Goal: Task Accomplishment & Management: Manage account settings

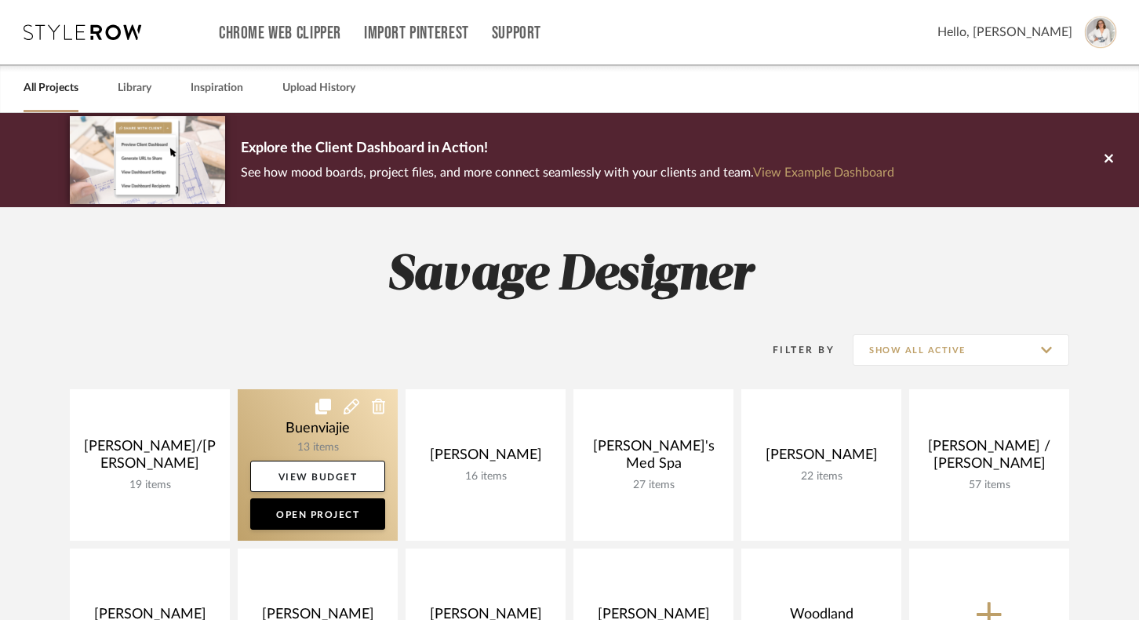
click at [274, 443] on link at bounding box center [318, 464] width 160 height 151
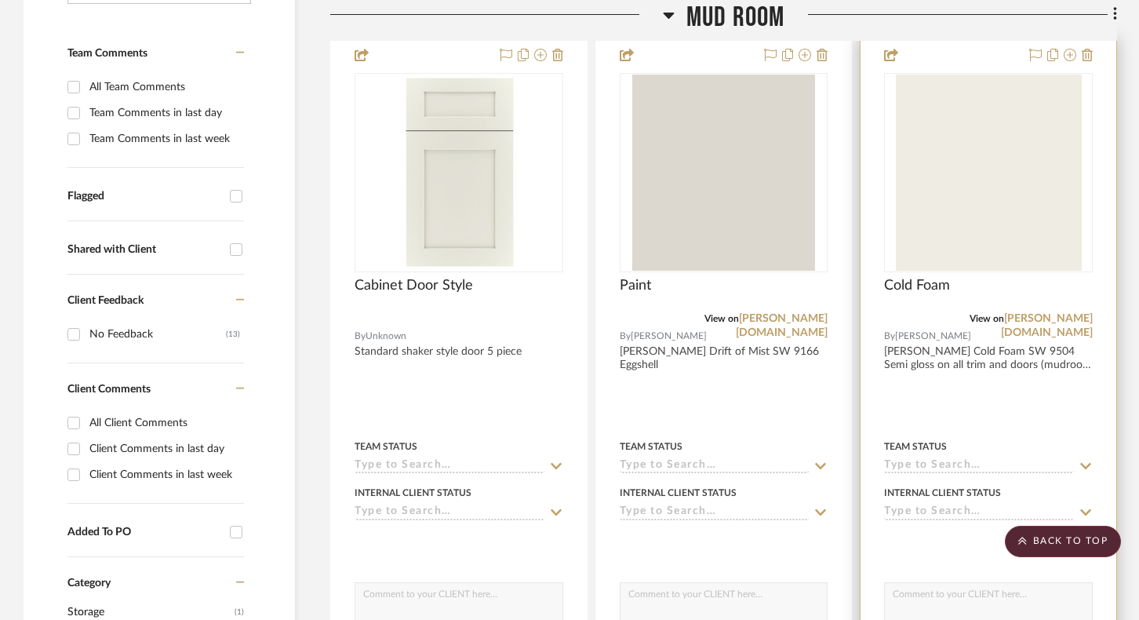
scroll to position [418, 0]
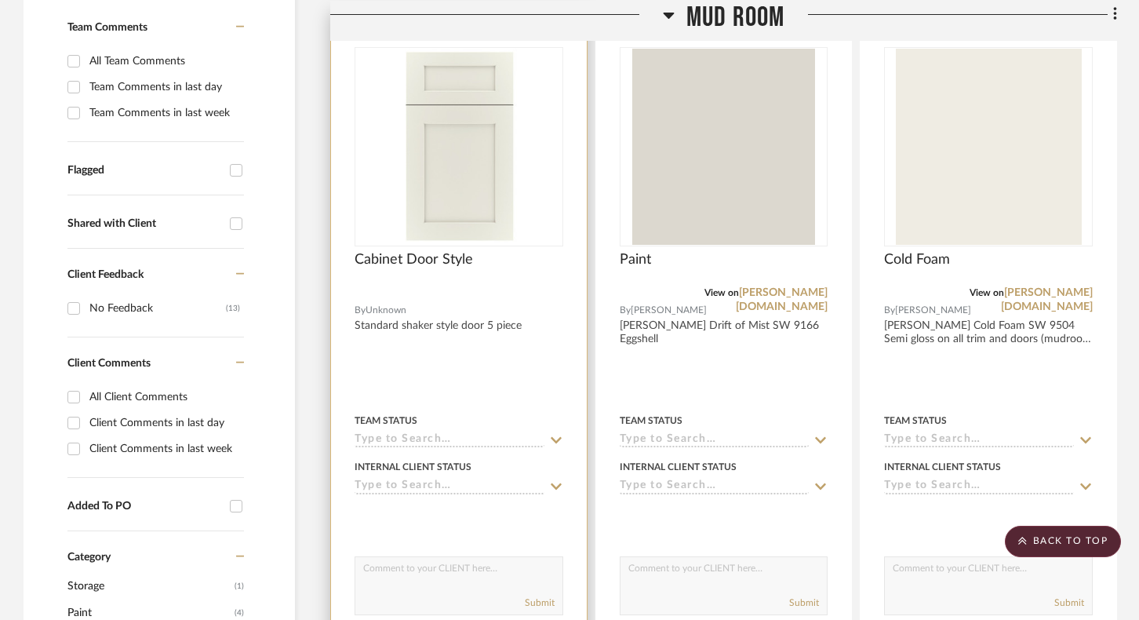
click at [0, 0] on img at bounding box center [0, 0] width 0 height 0
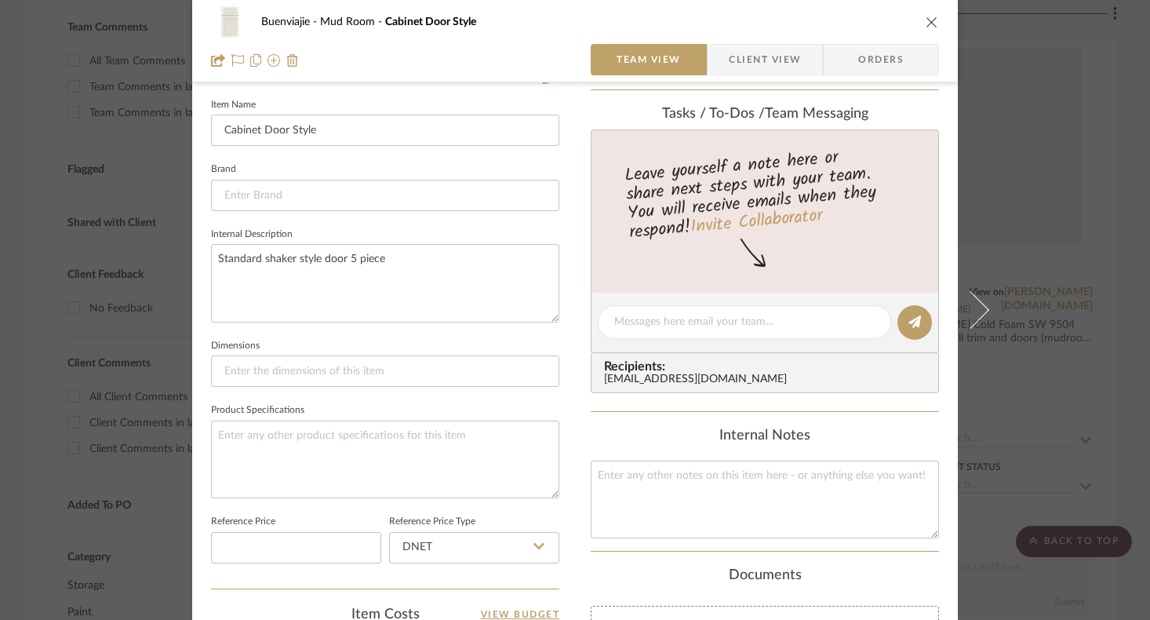
scroll to position [314, 0]
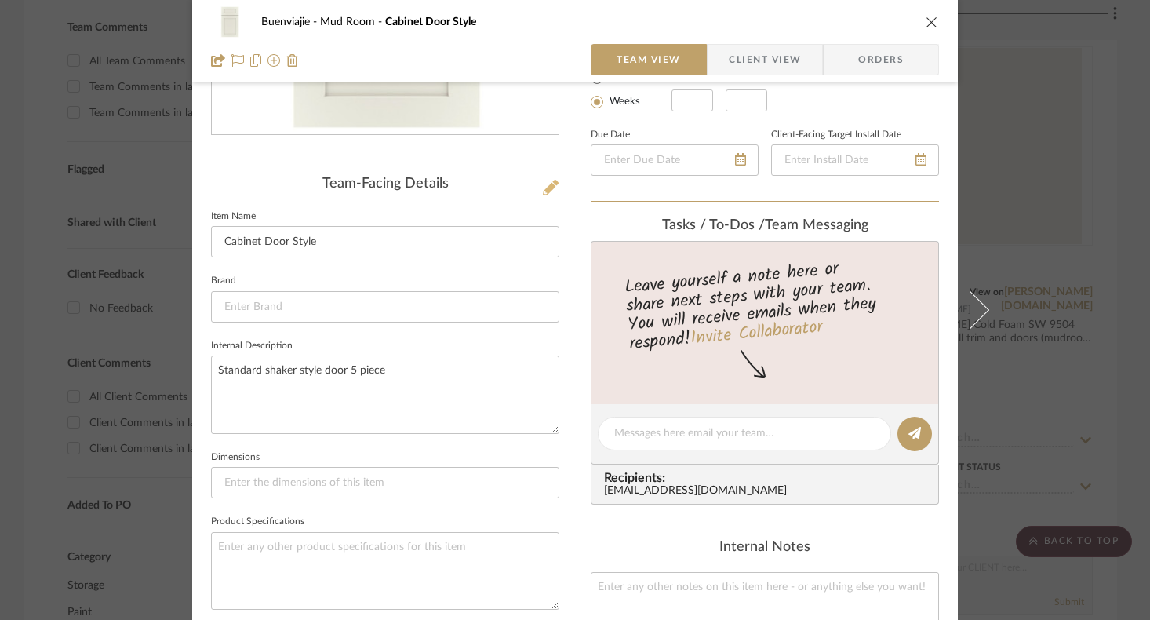
click at [550, 191] on icon at bounding box center [551, 188] width 16 height 16
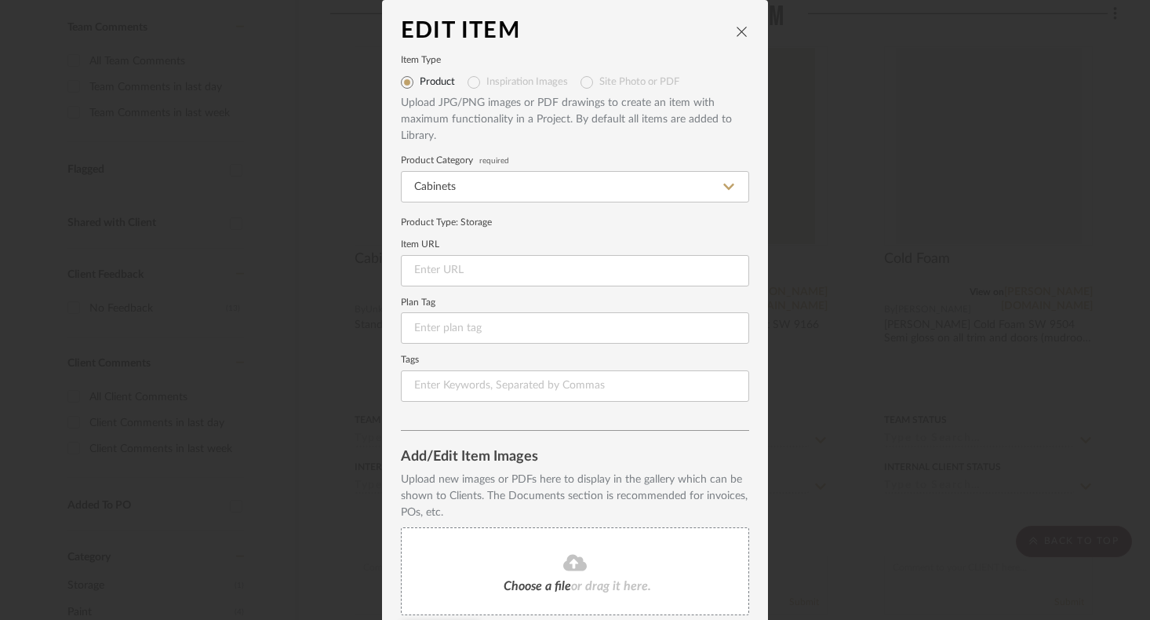
click at [736, 31] on icon "close" at bounding box center [742, 31] width 13 height 13
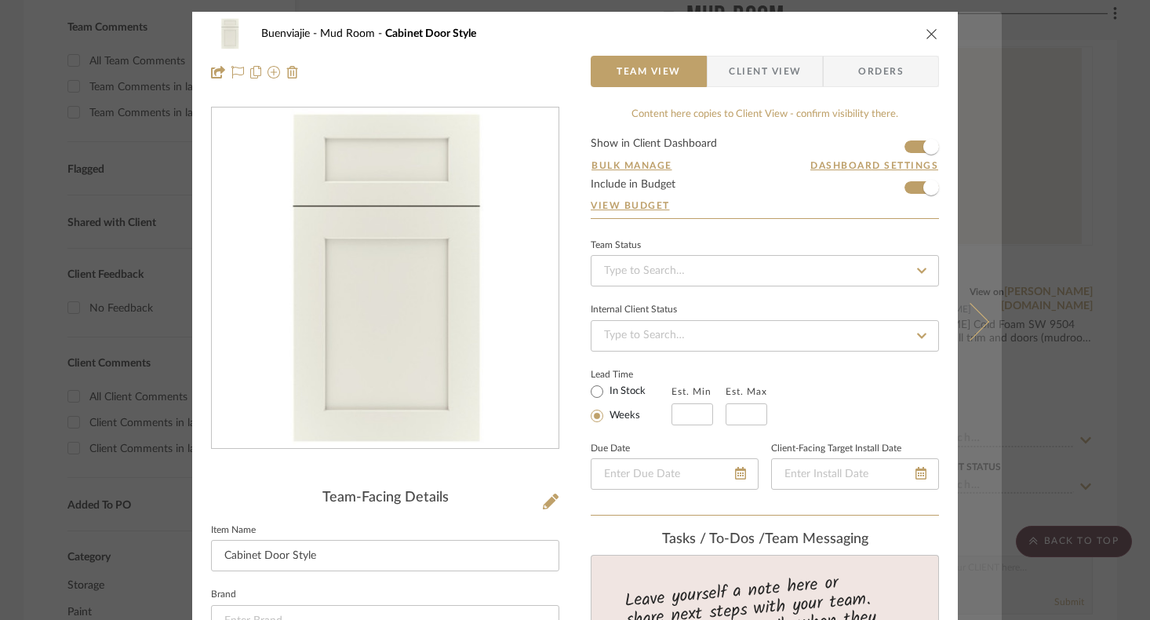
click at [974, 327] on icon at bounding box center [970, 322] width 38 height 38
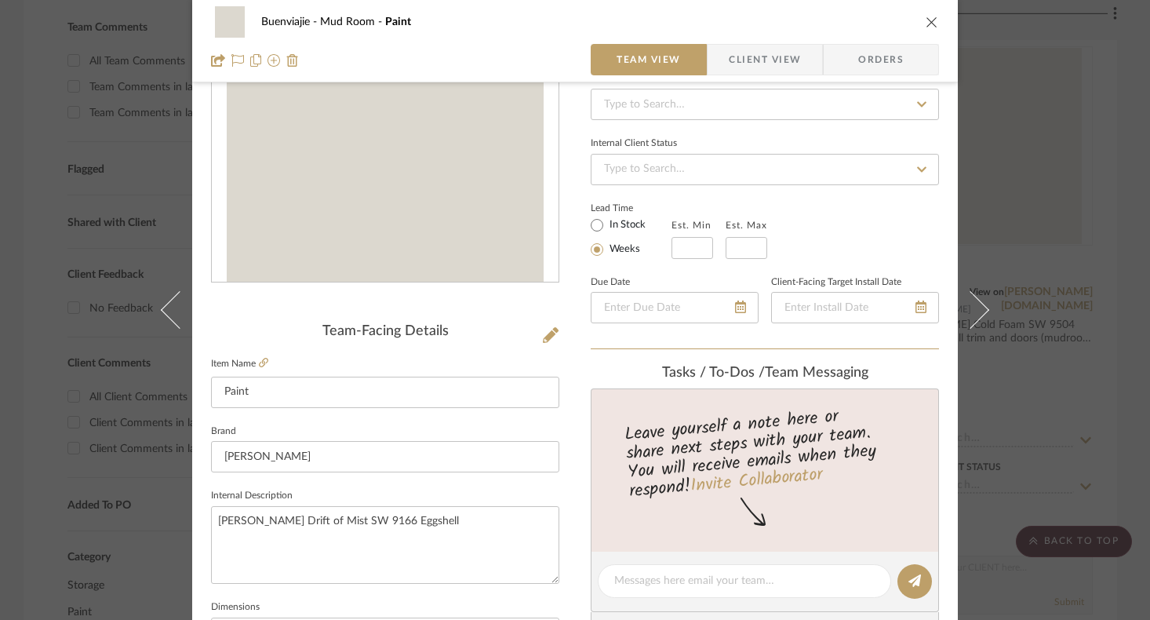
scroll to position [209, 0]
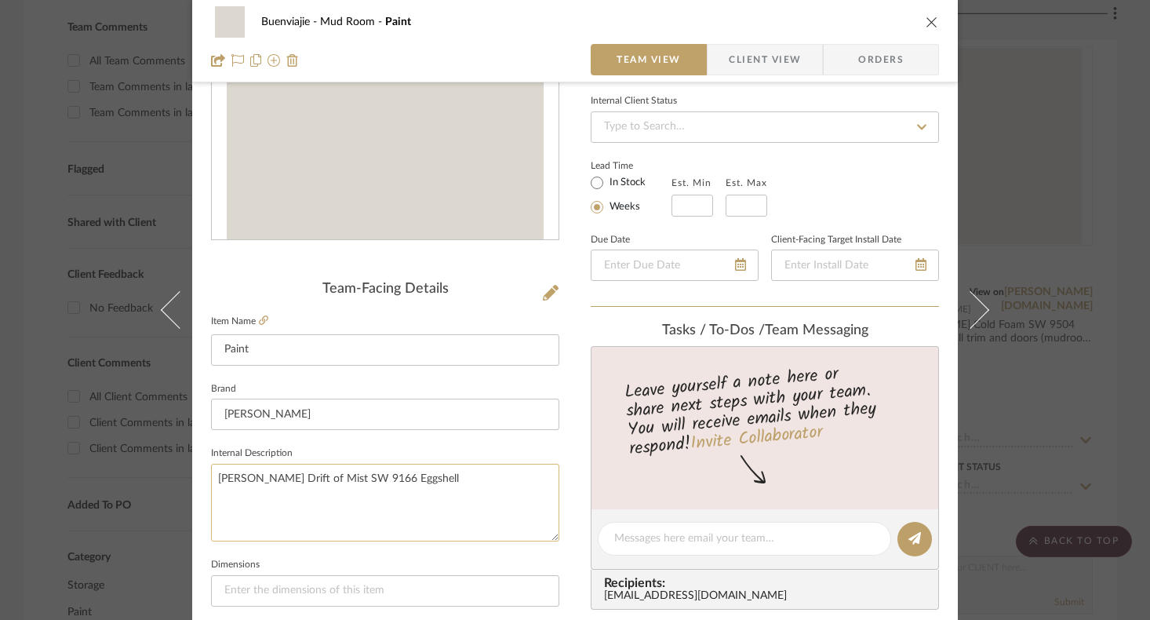
click at [489, 476] on textarea "[PERSON_NAME] Drift of Mist SW 9166 Eggshell" at bounding box center [385, 502] width 348 height 78
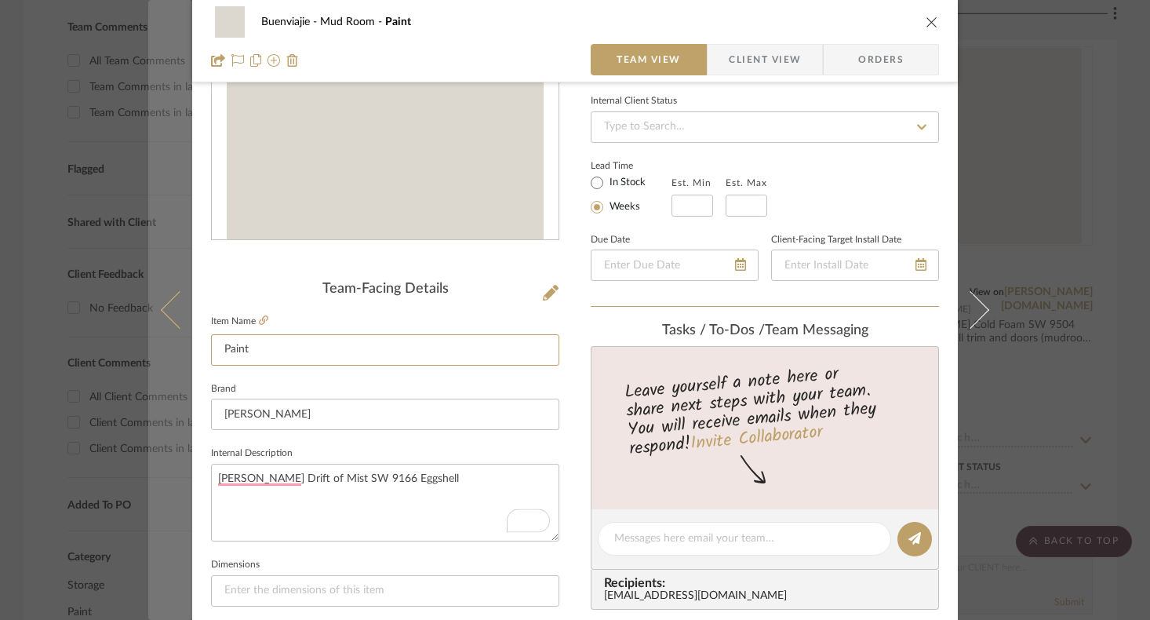
drag, startPoint x: 263, startPoint y: 343, endPoint x: 171, endPoint y: 347, distance: 91.9
click at [171, 347] on mat-dialog-content "Buenviajie Mud Room Paint Team View Client View Orders Team-Facing Details Item…" at bounding box center [574, 527] width 853 height 1448
type input "D"
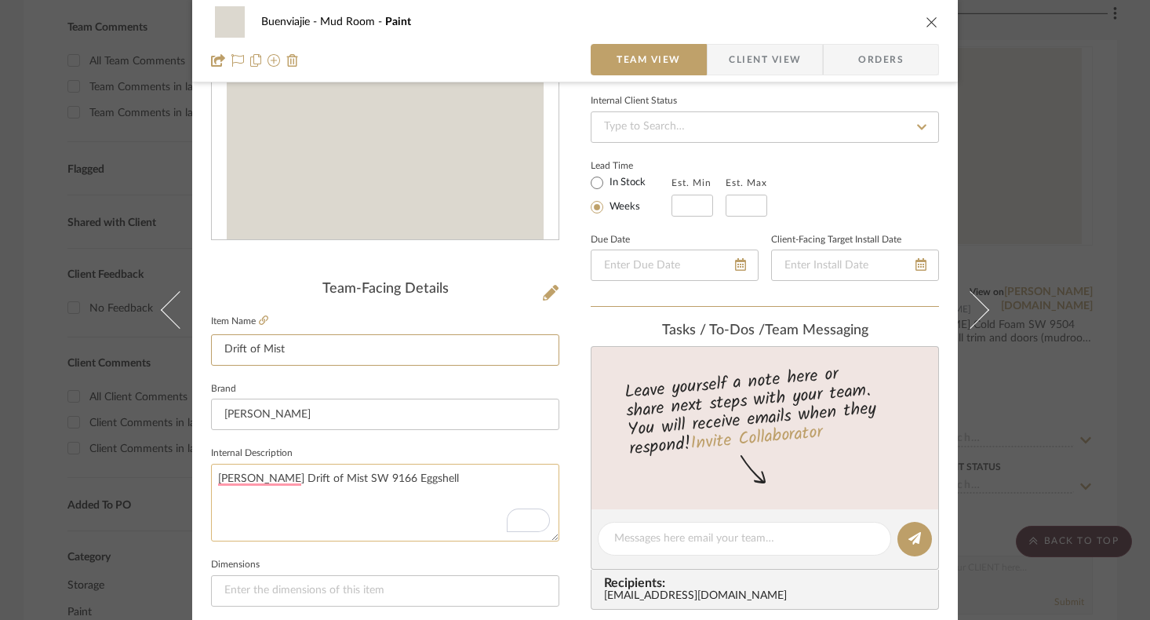
type input "Drift of Mist"
click at [478, 481] on textarea "[PERSON_NAME] Drift of Mist SW 9166 Eggshell" at bounding box center [385, 502] width 348 height 78
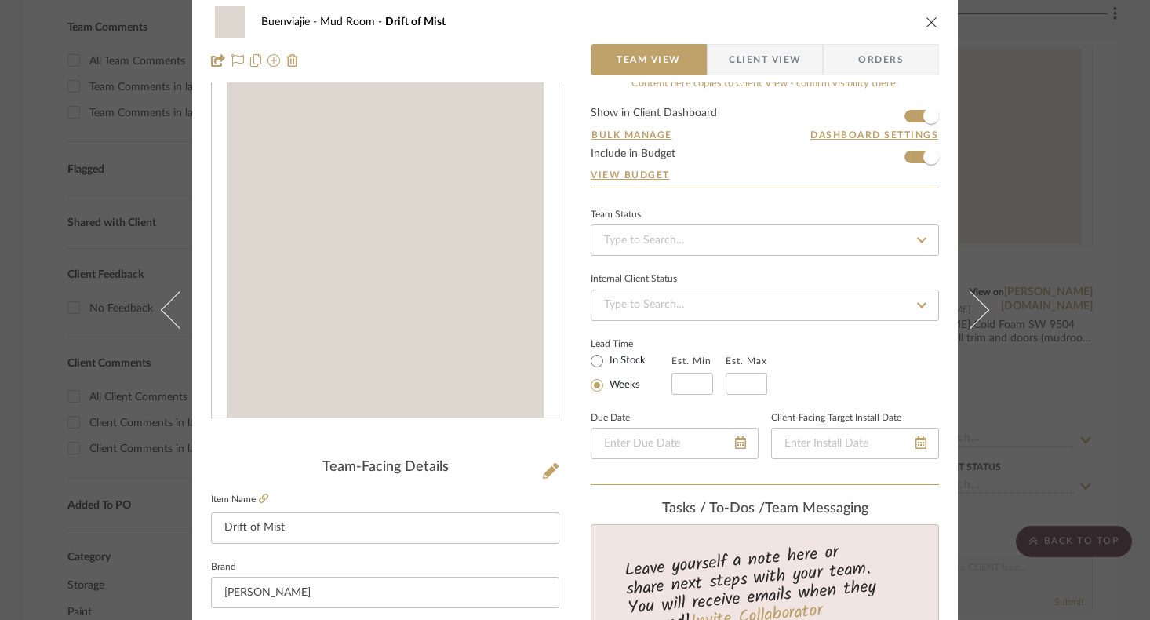
scroll to position [0, 0]
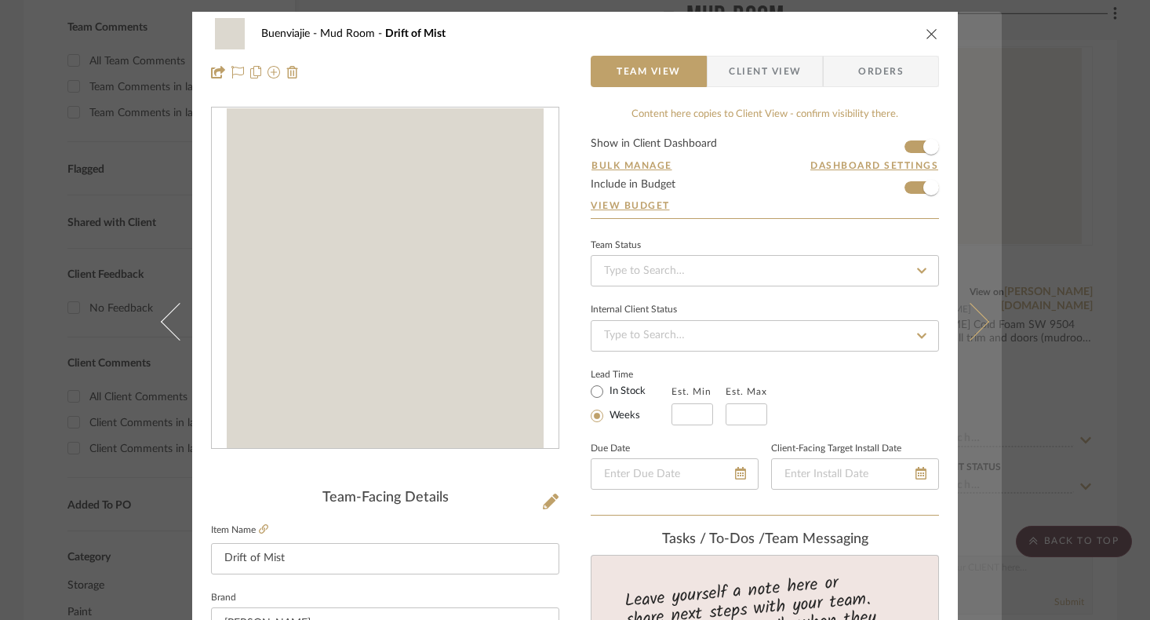
type textarea "[PERSON_NAME] Drift of Mist SW 9166 Eggshell finish on all walls in mudroom"
click at [974, 296] on button at bounding box center [979, 322] width 44 height 620
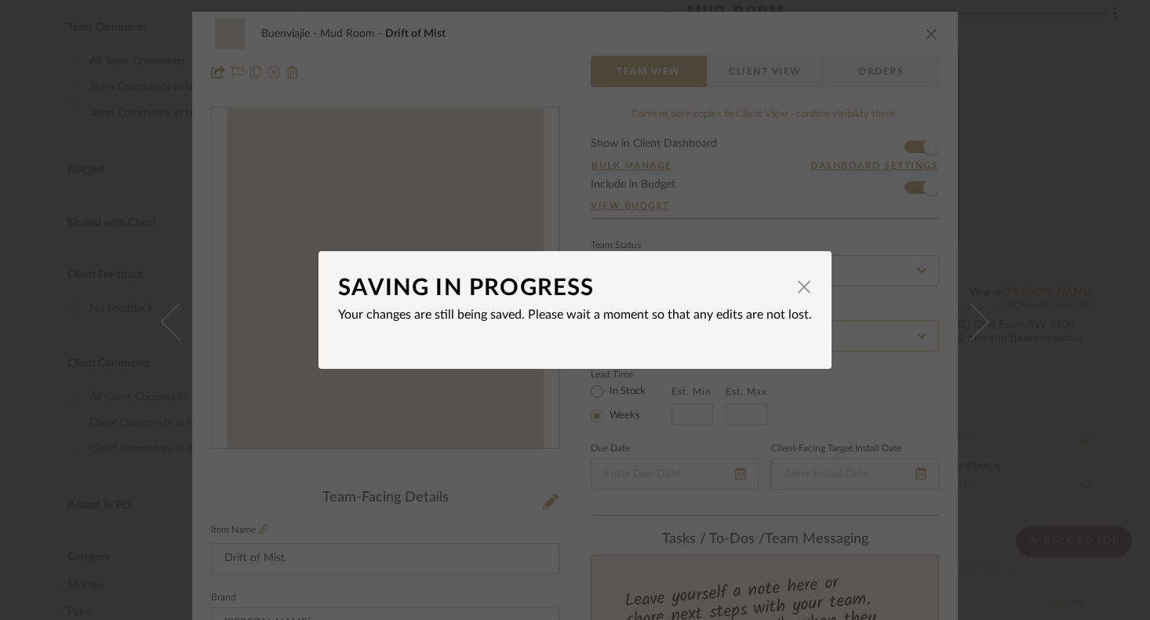
drag, startPoint x: 803, startPoint y: 288, endPoint x: 843, endPoint y: 327, distance: 56.0
click at [801, 289] on span "button" at bounding box center [803, 286] width 31 height 31
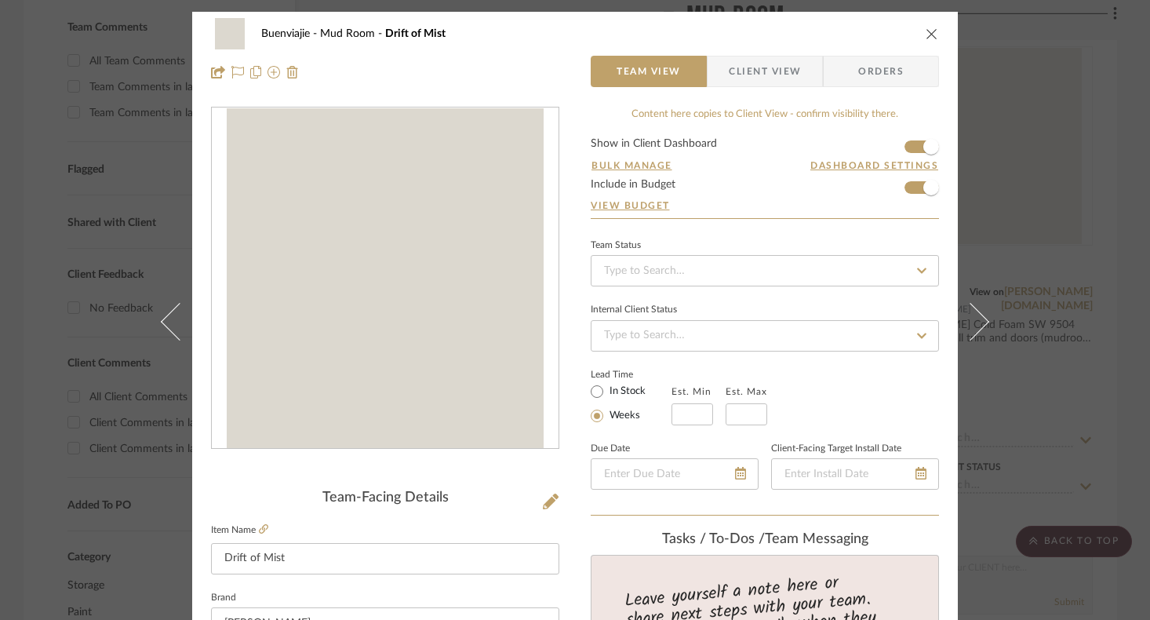
scroll to position [12, 0]
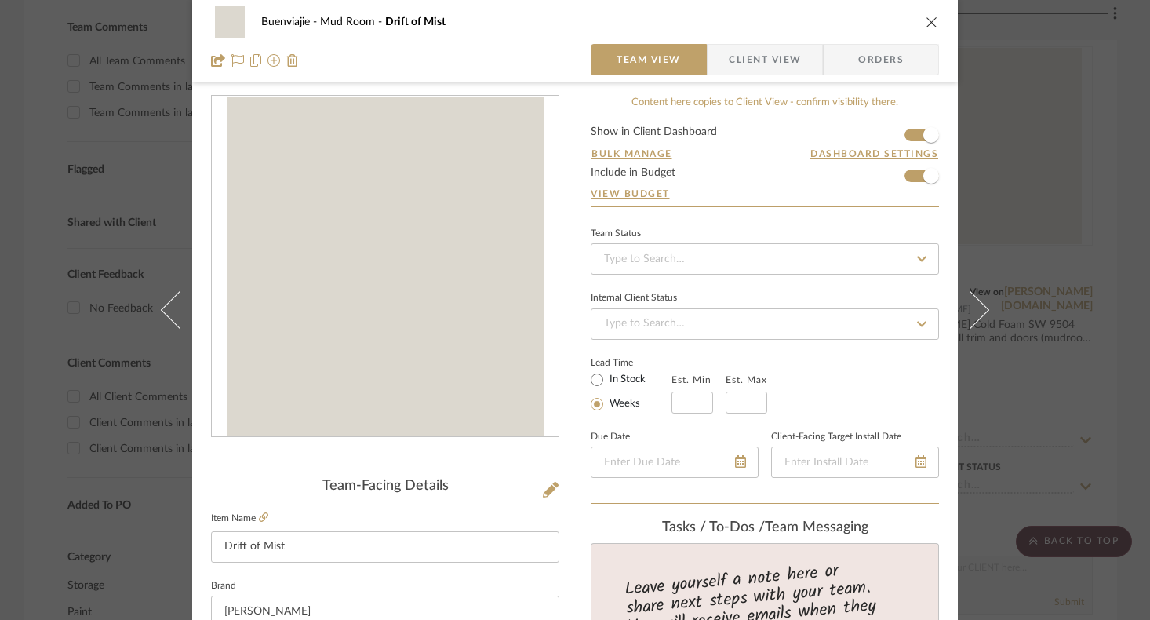
click at [921, 376] on div "Lead Time In Stock Weeks Est. Min Est. Max" at bounding box center [764, 382] width 348 height 61
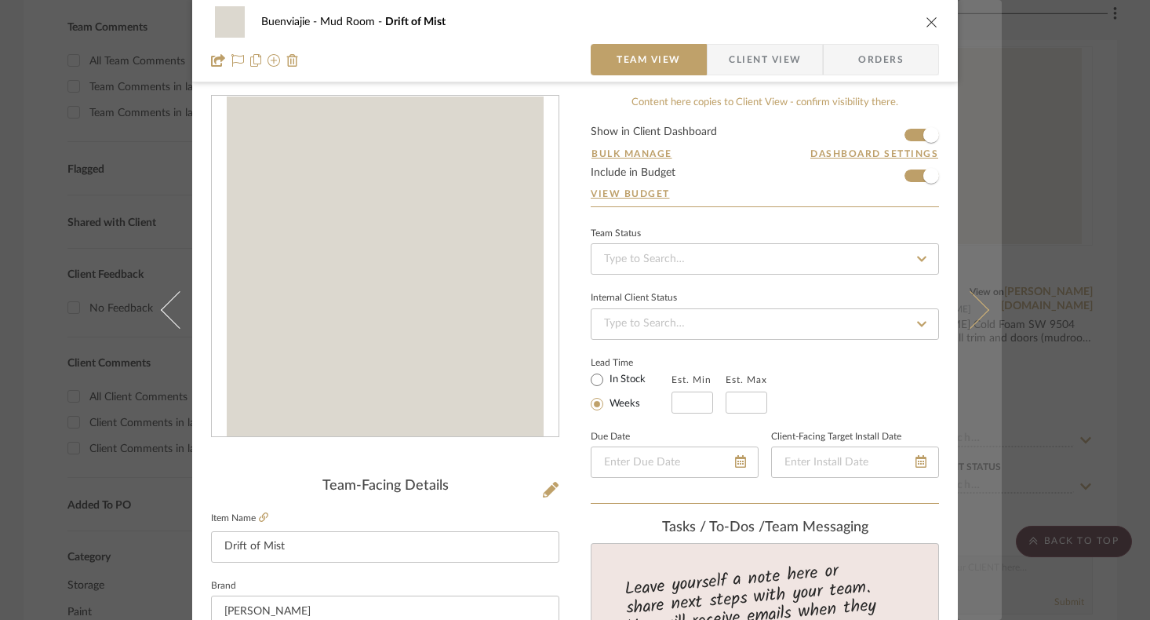
click at [965, 314] on icon at bounding box center [970, 310] width 38 height 38
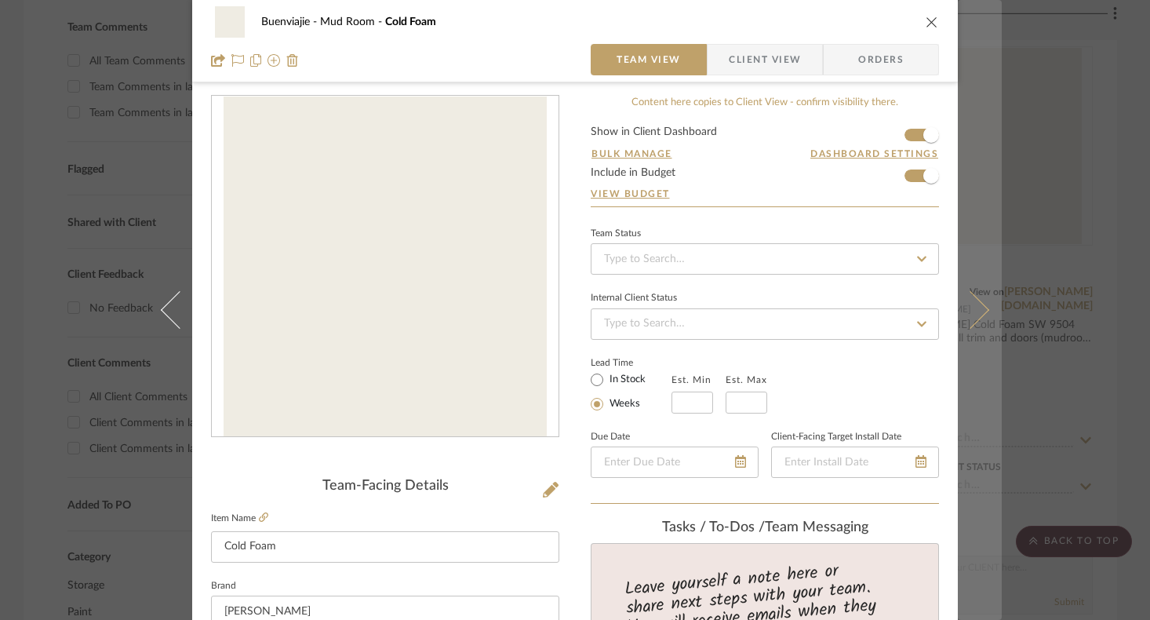
click at [979, 314] on button at bounding box center [979, 310] width 44 height 620
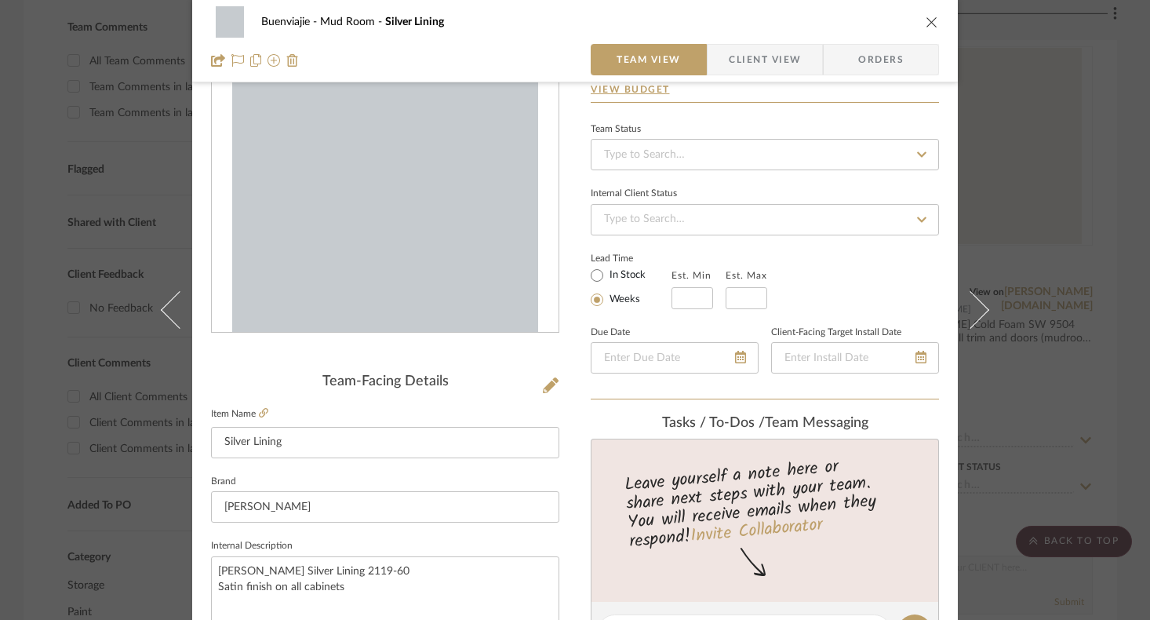
scroll to position [221, 0]
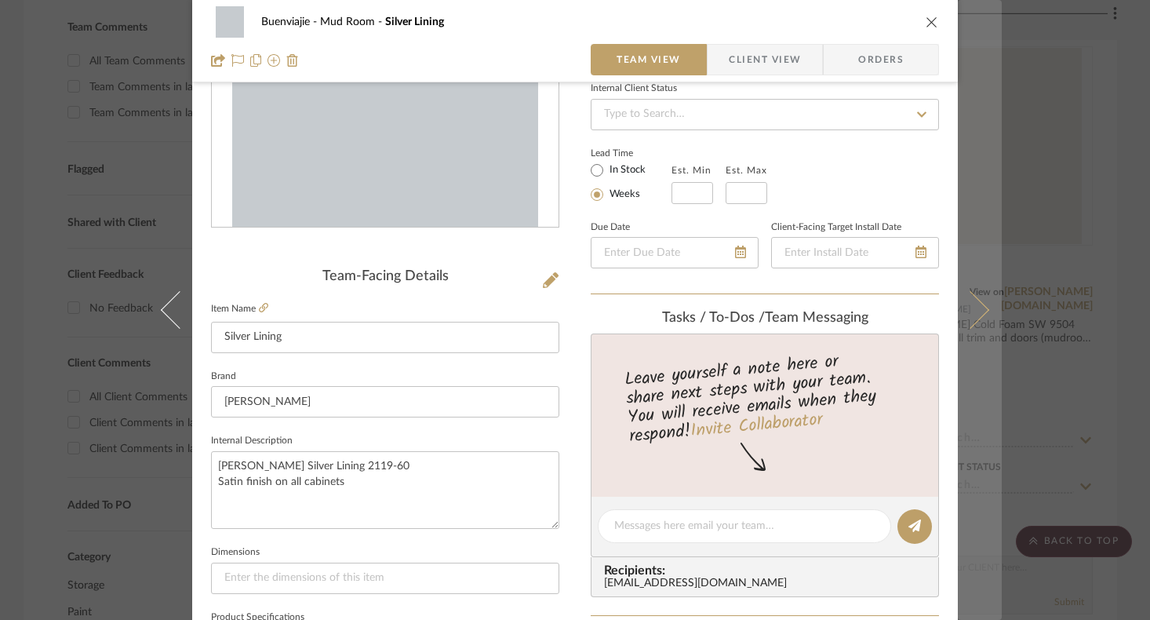
click at [983, 332] on button at bounding box center [979, 310] width 44 height 620
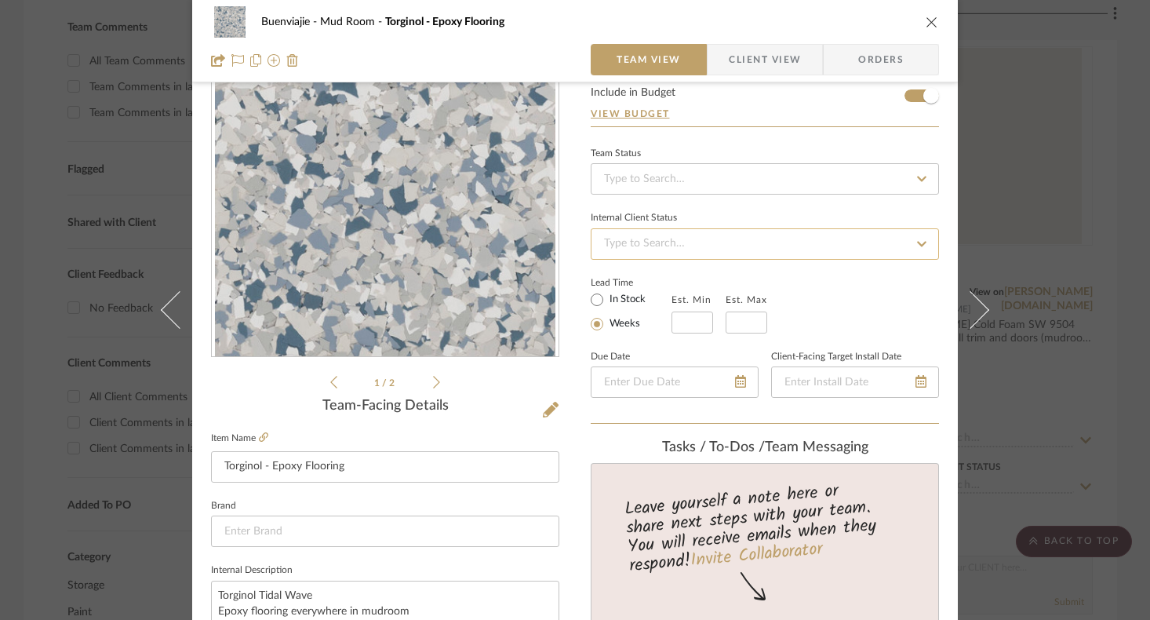
scroll to position [0, 0]
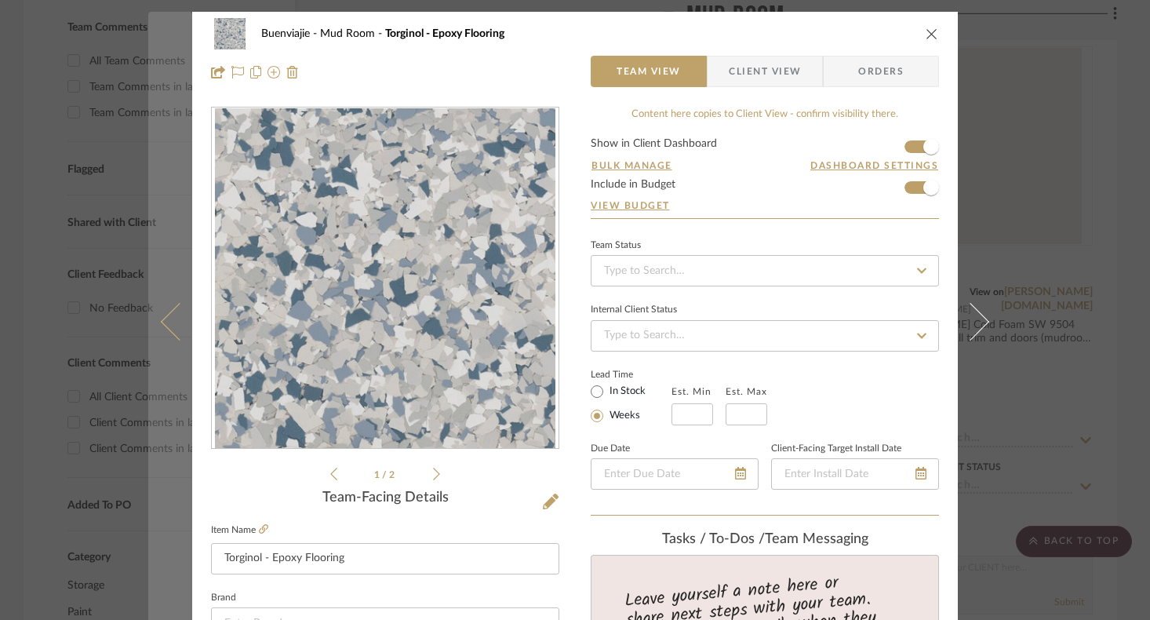
click at [161, 317] on icon at bounding box center [180, 322] width 38 height 38
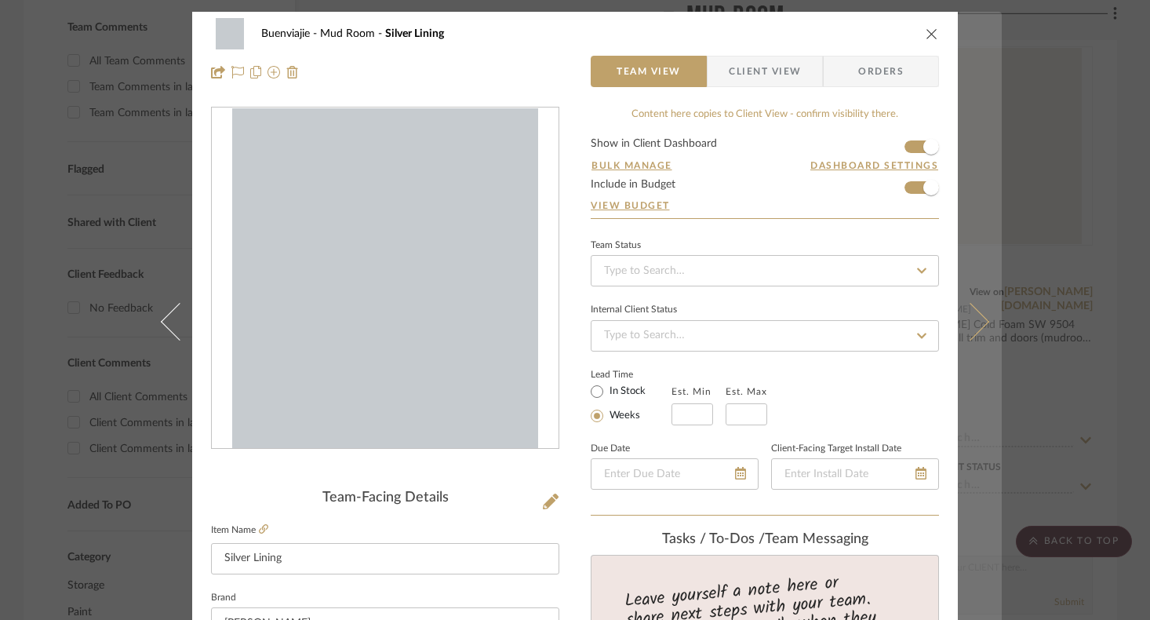
click at [983, 310] on button at bounding box center [979, 322] width 44 height 620
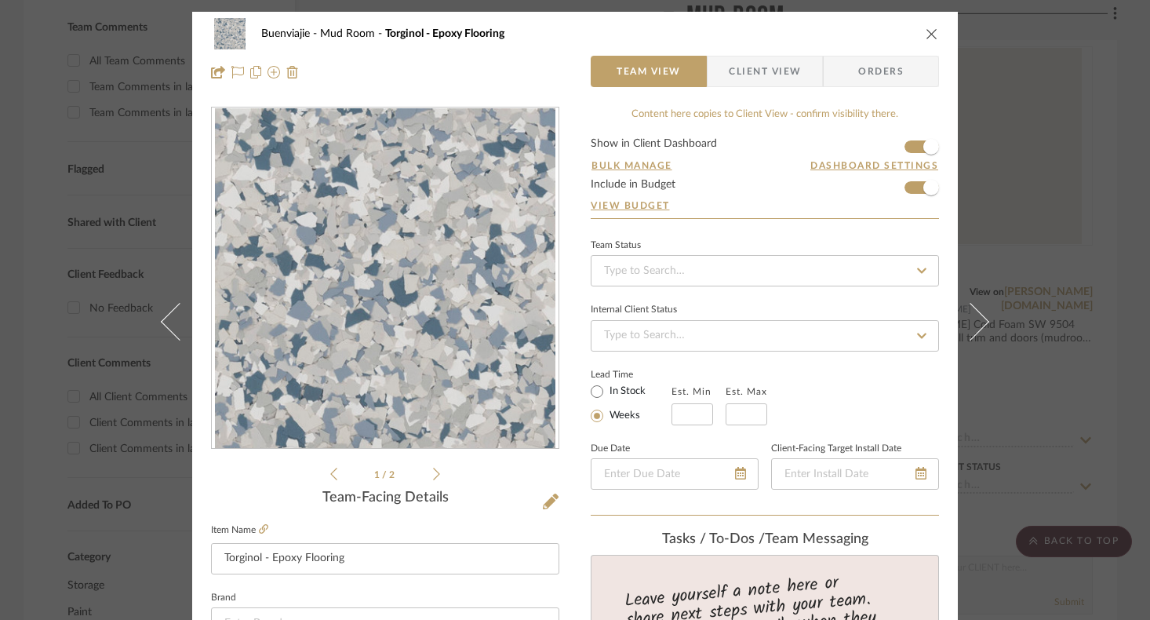
click at [983, 310] on button at bounding box center [979, 322] width 44 height 620
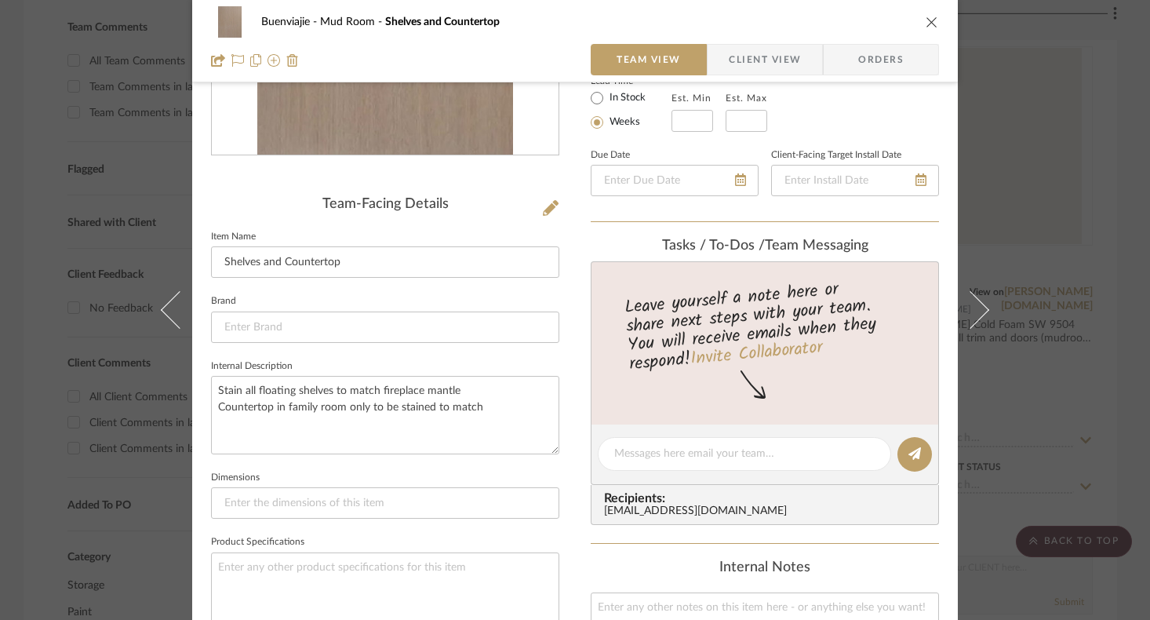
scroll to position [314, 0]
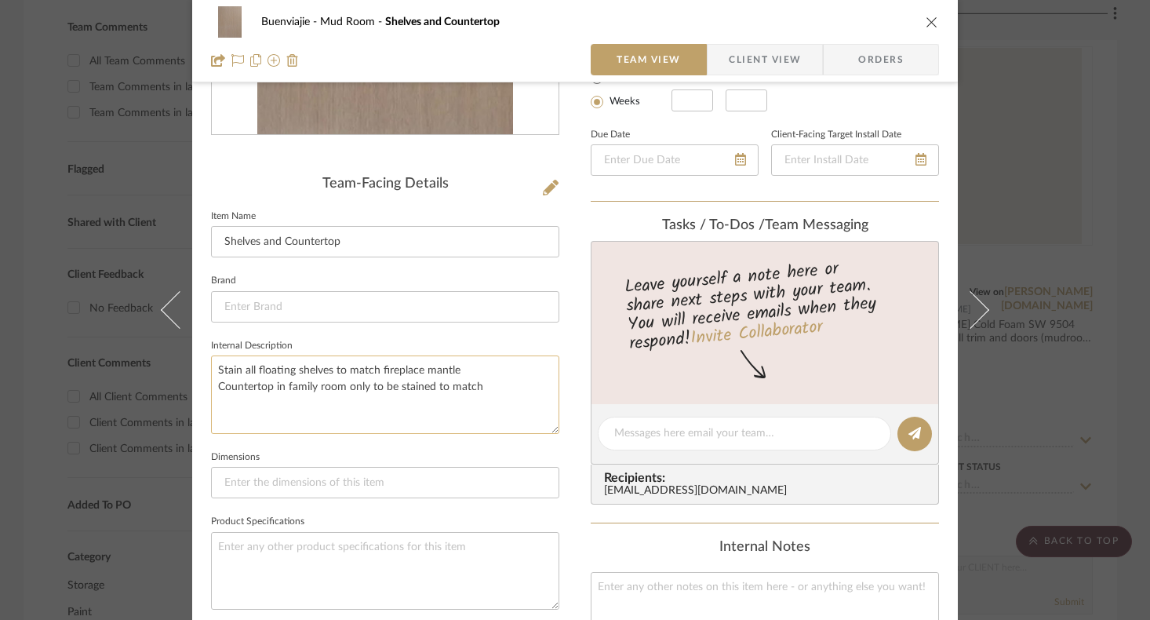
click at [464, 365] on textarea "Stain all floating shelves to match fireplace mantle Countertop in family room …" at bounding box center [385, 394] width 348 height 78
drag, startPoint x: 210, startPoint y: 371, endPoint x: 467, endPoint y: 365, distance: 256.5
click at [467, 365] on textarea "Stain all floating shelves to match fireplace mantle Countertop in family room …" at bounding box center [385, 394] width 348 height 78
drag, startPoint x: 485, startPoint y: 376, endPoint x: 498, endPoint y: 387, distance: 16.7
click at [498, 387] on textarea "Mudroom: stain for floating shelves and bench top Countertop in family room onl…" at bounding box center [385, 394] width 348 height 78
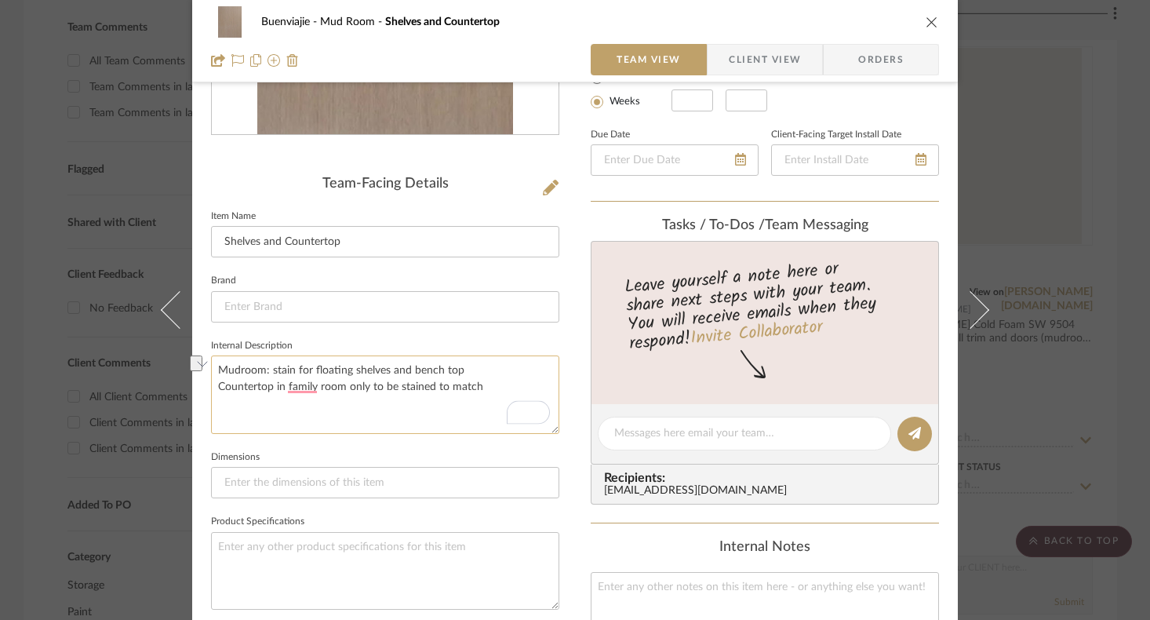
click at [494, 390] on textarea "Mudroom: stain for floating shelves and bench top Countertop in family room onl…" at bounding box center [385, 394] width 348 height 78
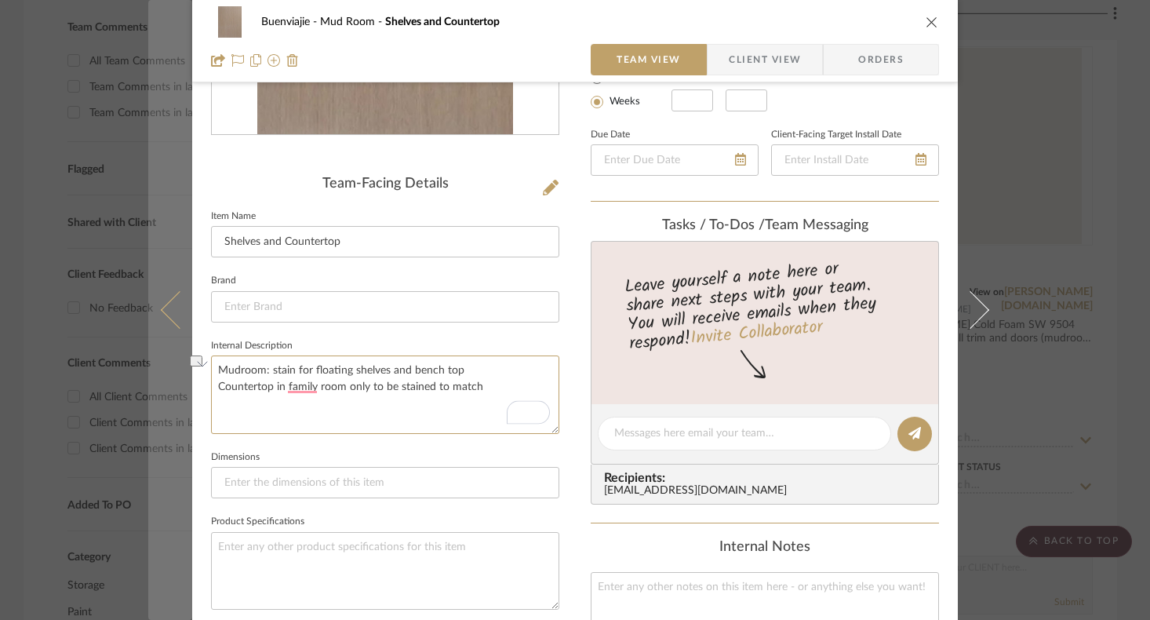
drag, startPoint x: 485, startPoint y: 391, endPoint x: 185, endPoint y: 404, distance: 300.6
click at [185, 404] on mat-dialog-content "Buenviajie Mud Room Shelves and Countertop Team View Client View Orders Team-Fa…" at bounding box center [574, 420] width 853 height 1445
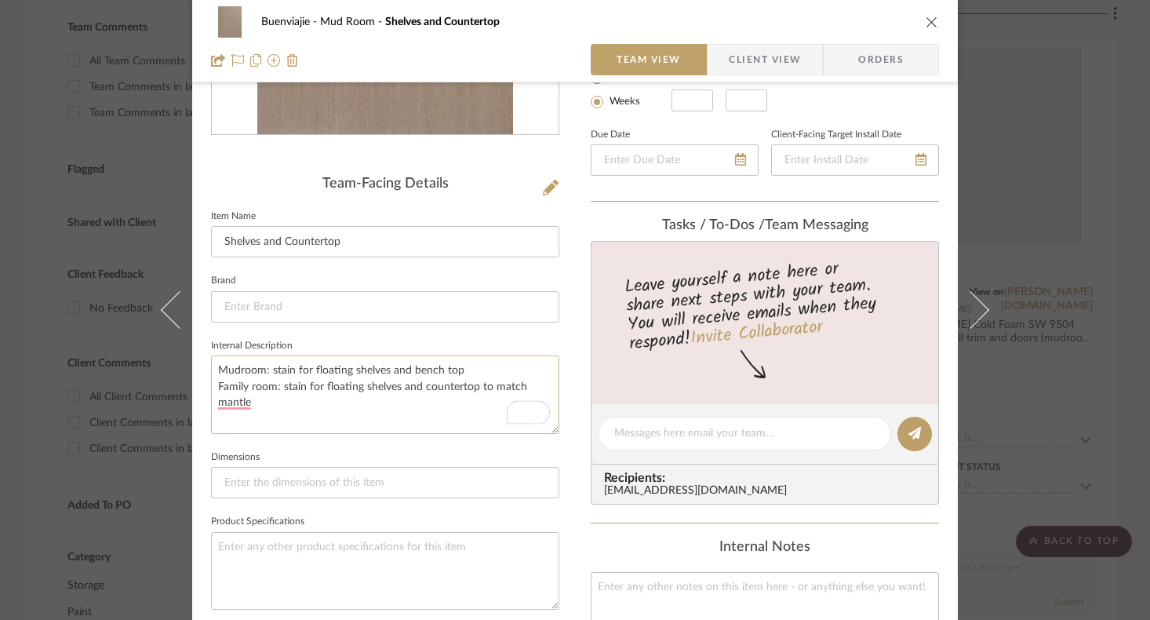
click at [507, 365] on textarea "Mudroom: stain for floating shelves and bench top Family room: stain for floati…" at bounding box center [385, 394] width 348 height 78
click at [416, 401] on textarea "Mudroom: stain for floating shelves and bench top to match mantle Family room: …" at bounding box center [385, 394] width 348 height 78
type textarea "Mudroom: stain for floating shelves and bench top to match mantle Family room: …"
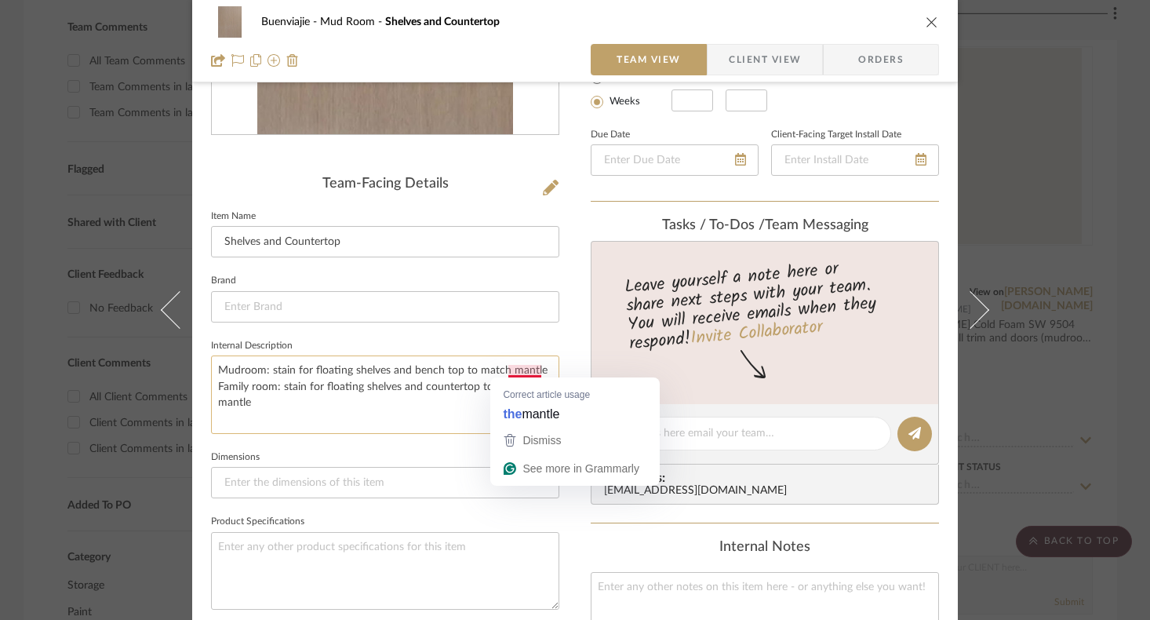
click at [508, 371] on textarea "Mudroom: stain for floating shelves and bench top to match mantle Family room: …" at bounding box center [385, 394] width 348 height 78
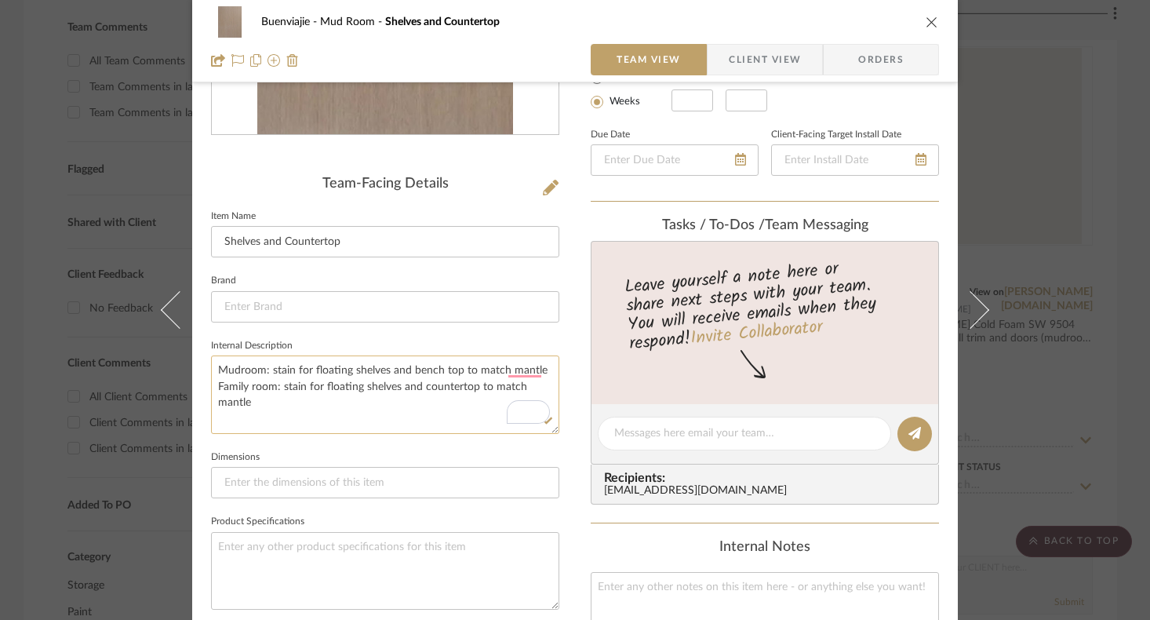
click at [407, 413] on textarea "Mudroom: stain for floating shelves and bench top to match mantle Family room: …" at bounding box center [385, 394] width 348 height 78
click at [427, 402] on textarea "Mudroom: stain for floating shelves and bench top to match mantle Family room: …" at bounding box center [385, 394] width 348 height 78
click at [569, 219] on div "Buenviajie Mud Room Shelves and Countertop Team View Client View Orders Team-Fa…" at bounding box center [574, 420] width 765 height 1445
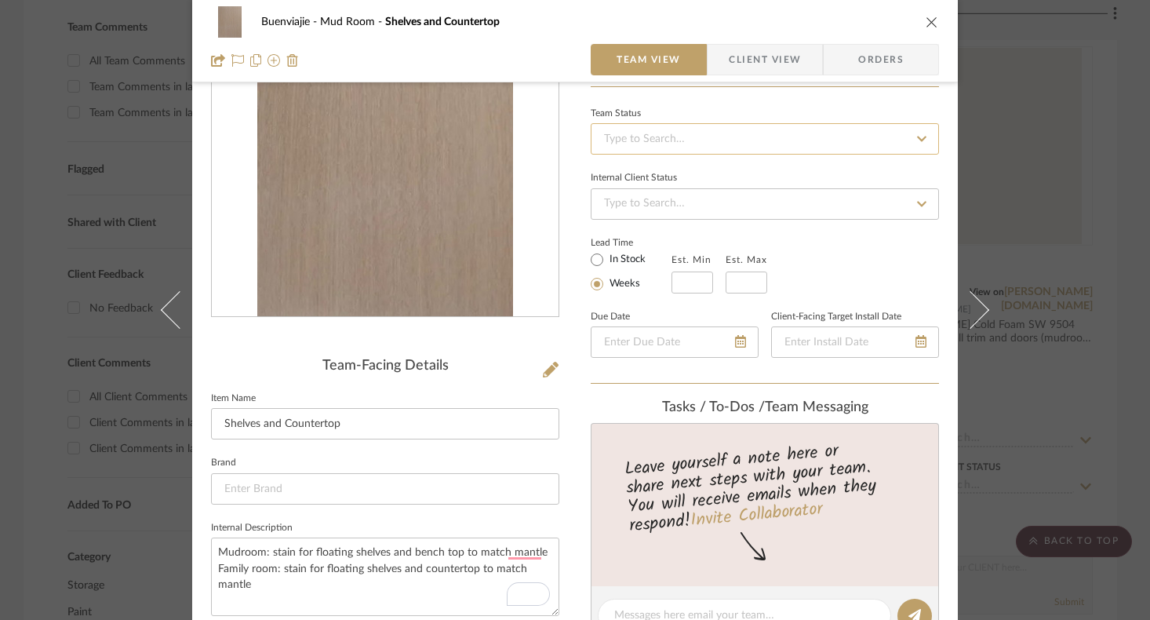
scroll to position [0, 0]
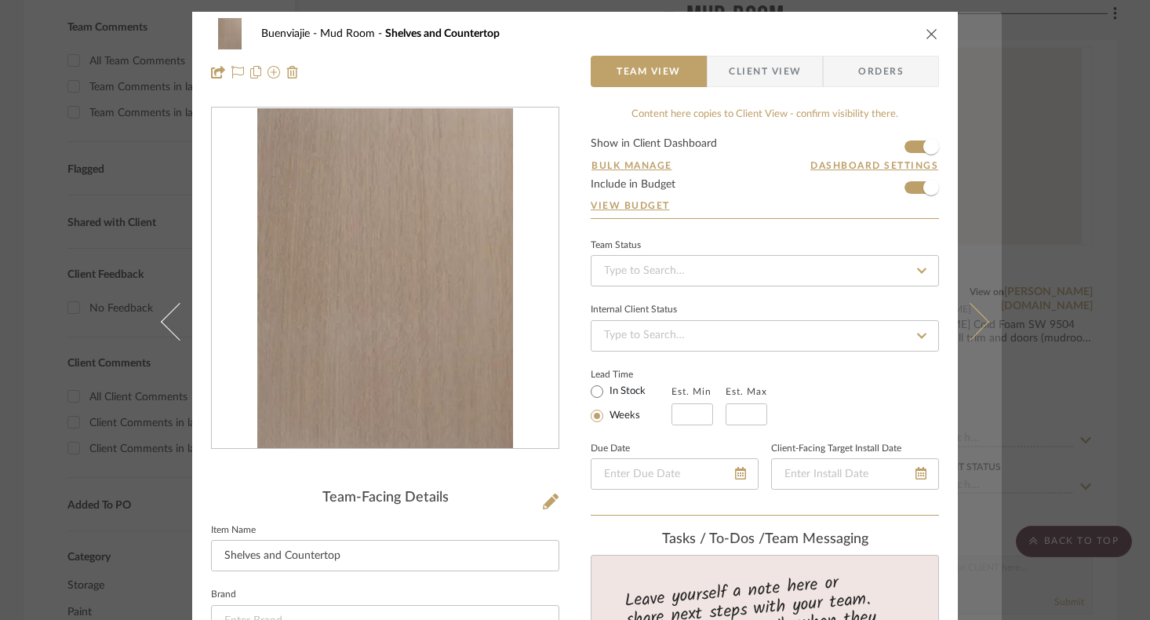
click at [973, 296] on button at bounding box center [979, 322] width 44 height 620
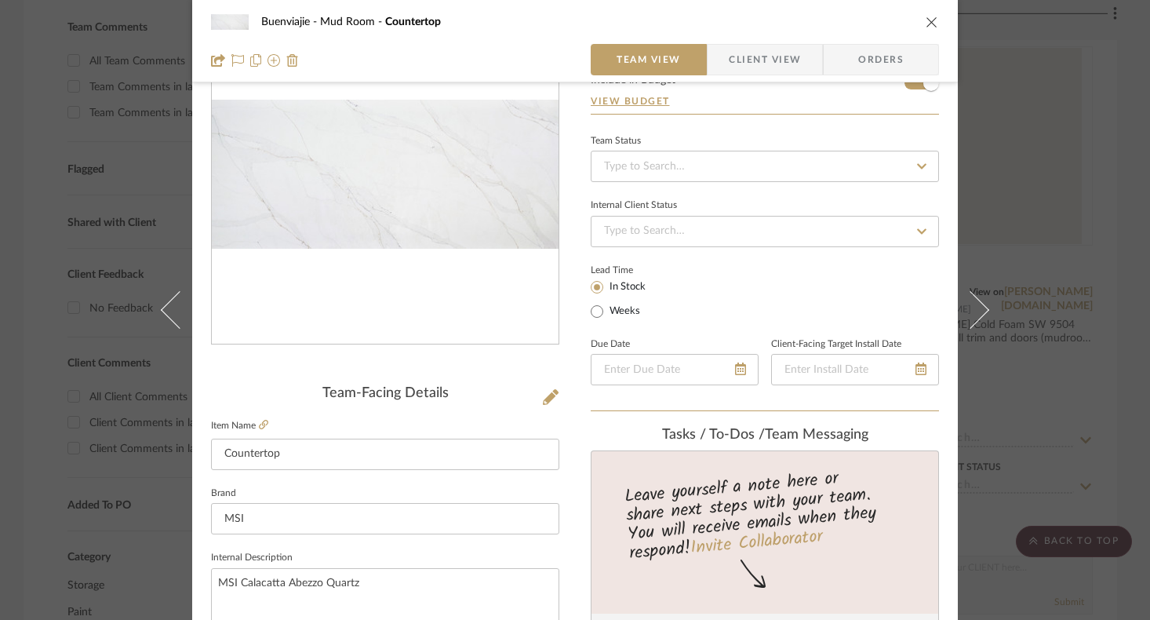
scroll to position [209, 0]
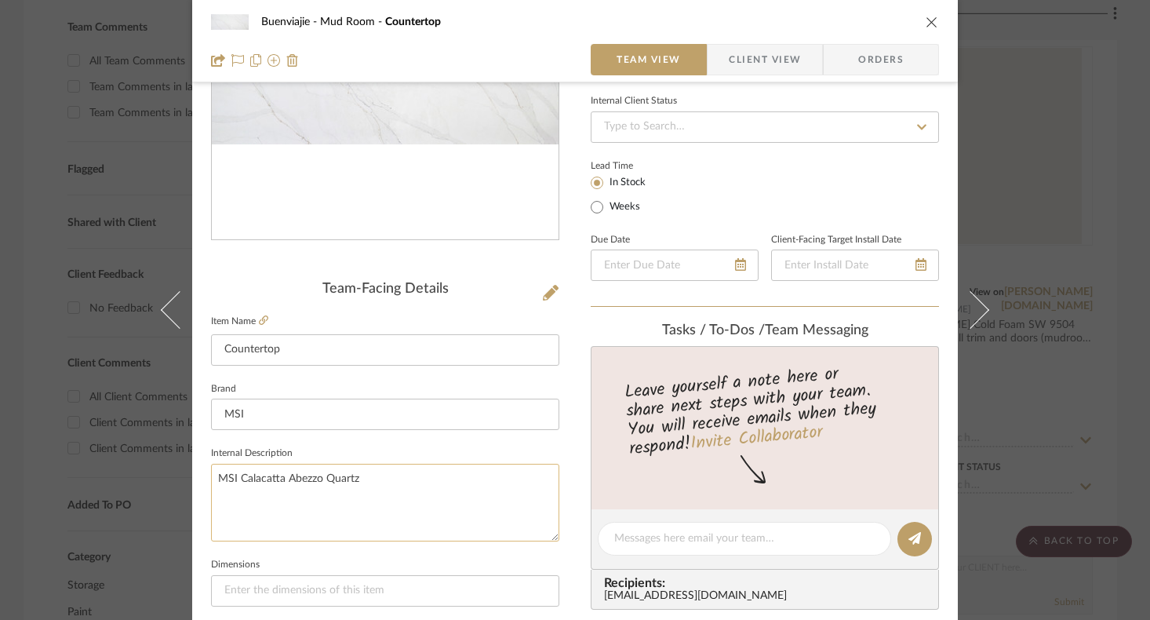
click at [413, 479] on textarea "MSI Calacatta Abezzo Quartz" at bounding box center [385, 502] width 348 height 78
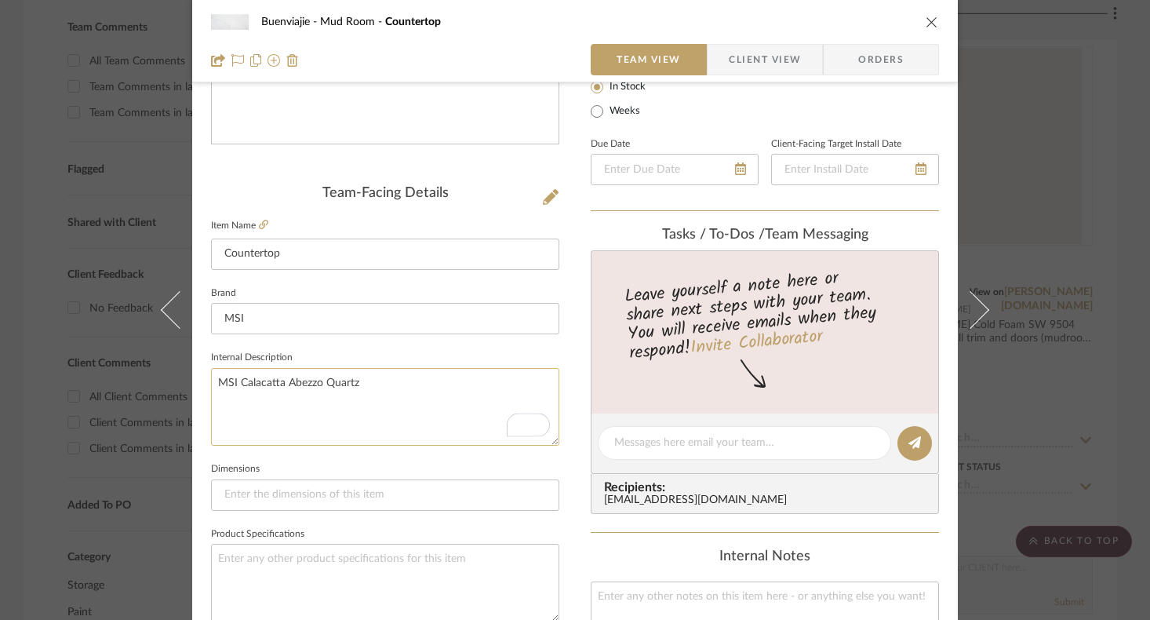
scroll to position [314, 0]
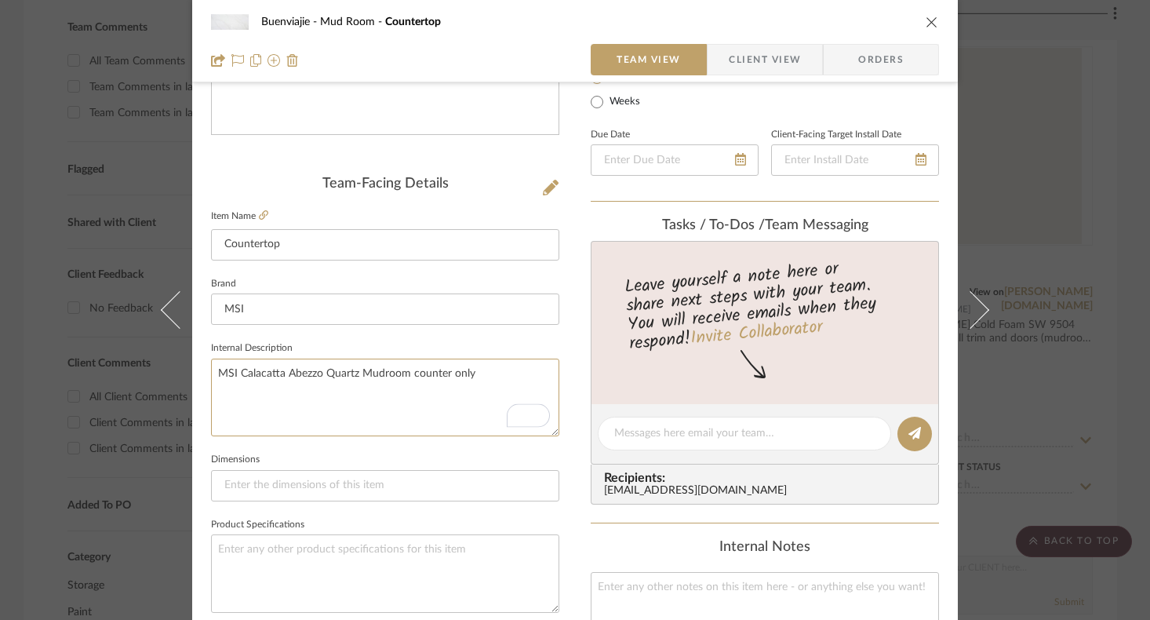
type textarea "MSI Calacatta Abezzo Quartz Mudroom counter only"
click at [573, 343] on div "Buenviajie Mud Room Countertop Team View Client View Orders Team-Facing Details…" at bounding box center [574, 422] width 765 height 1448
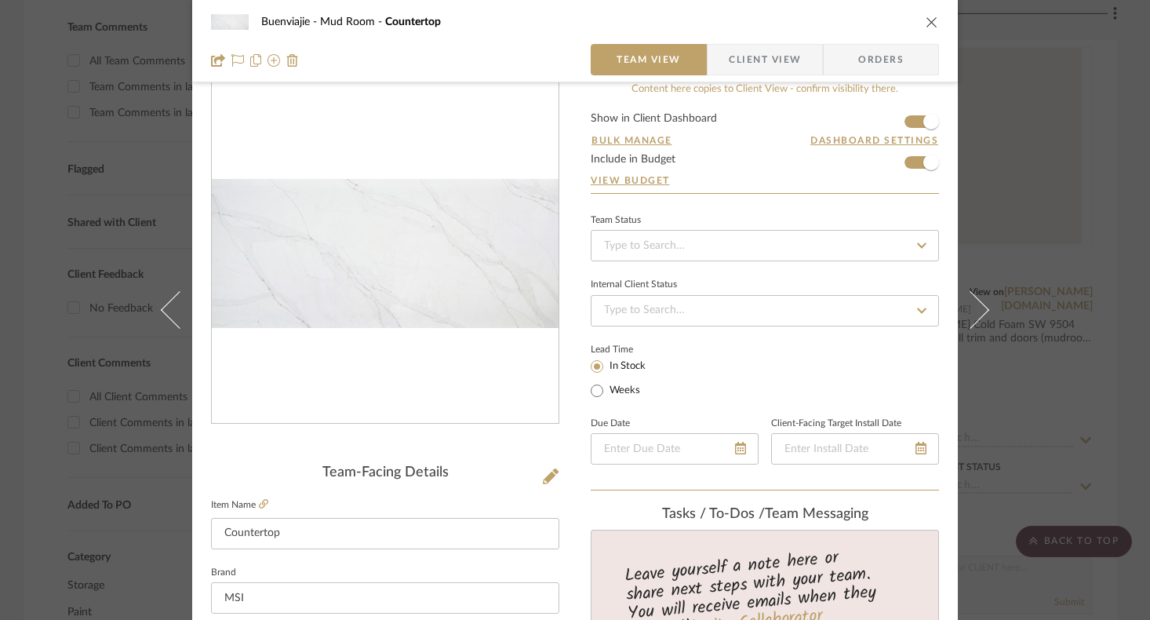
scroll to position [0, 0]
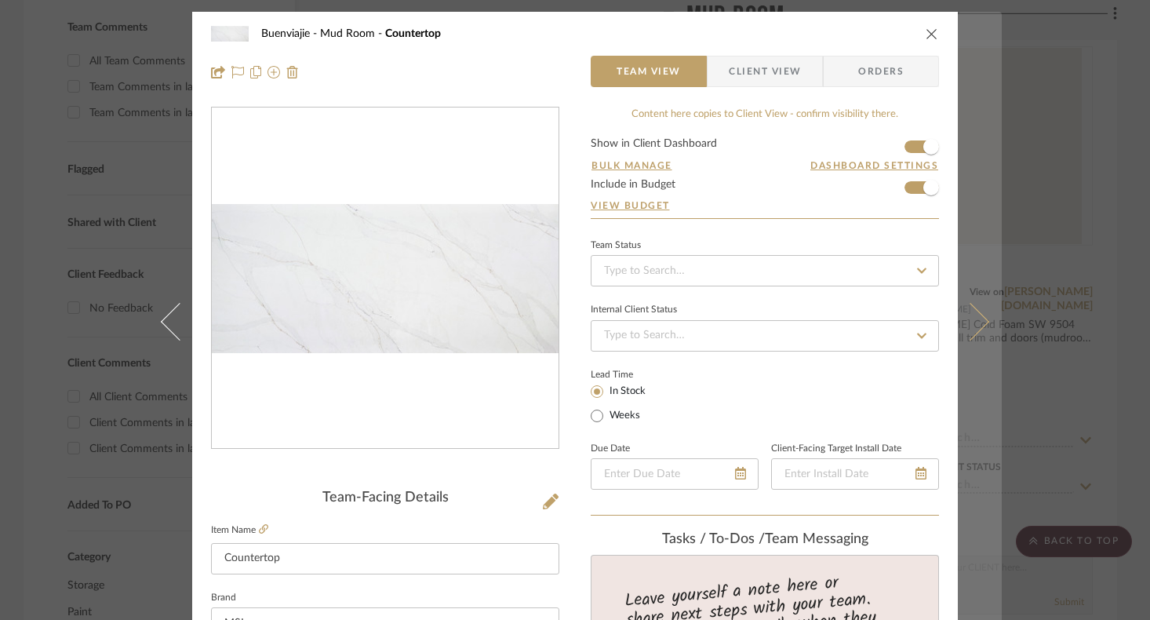
click at [975, 308] on button at bounding box center [979, 322] width 44 height 620
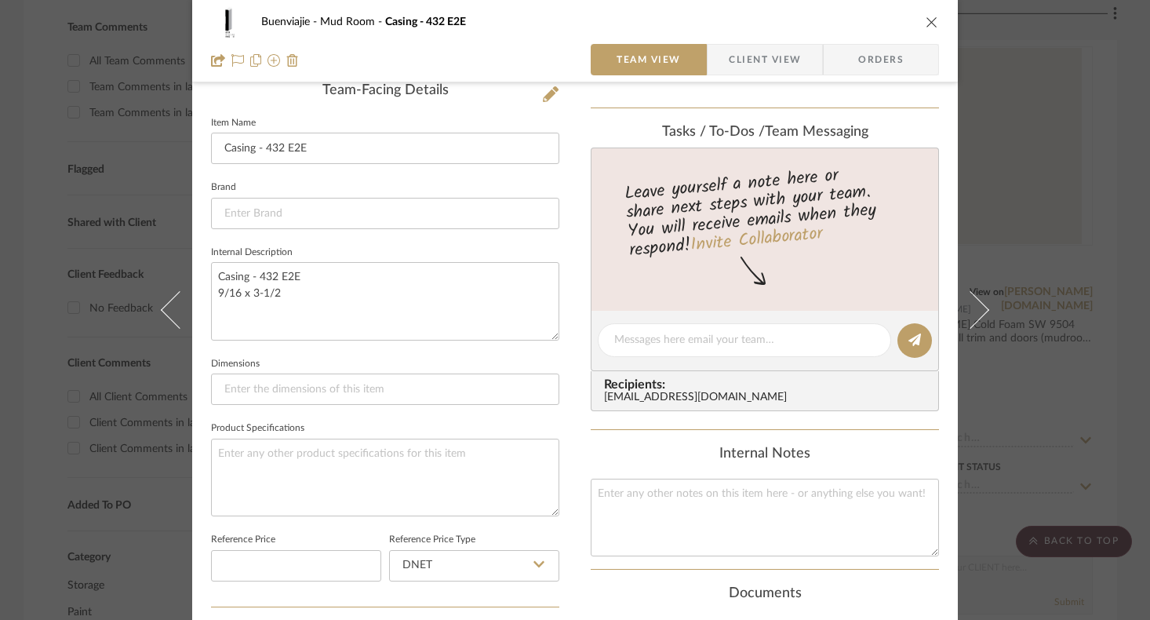
scroll to position [418, 0]
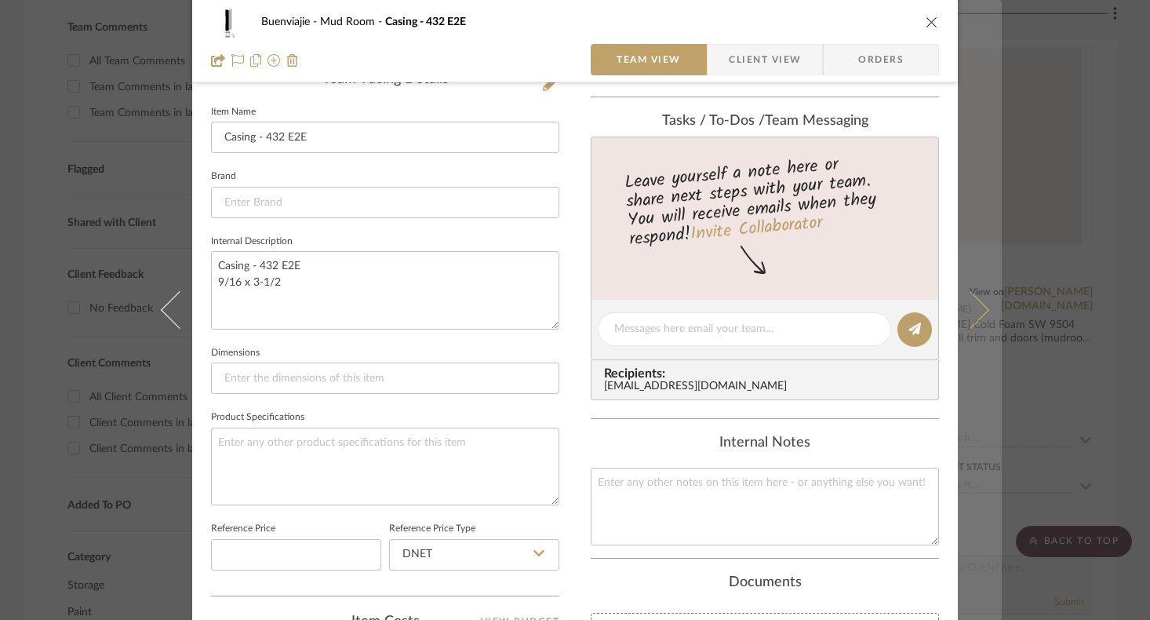
click at [976, 321] on button at bounding box center [979, 310] width 44 height 620
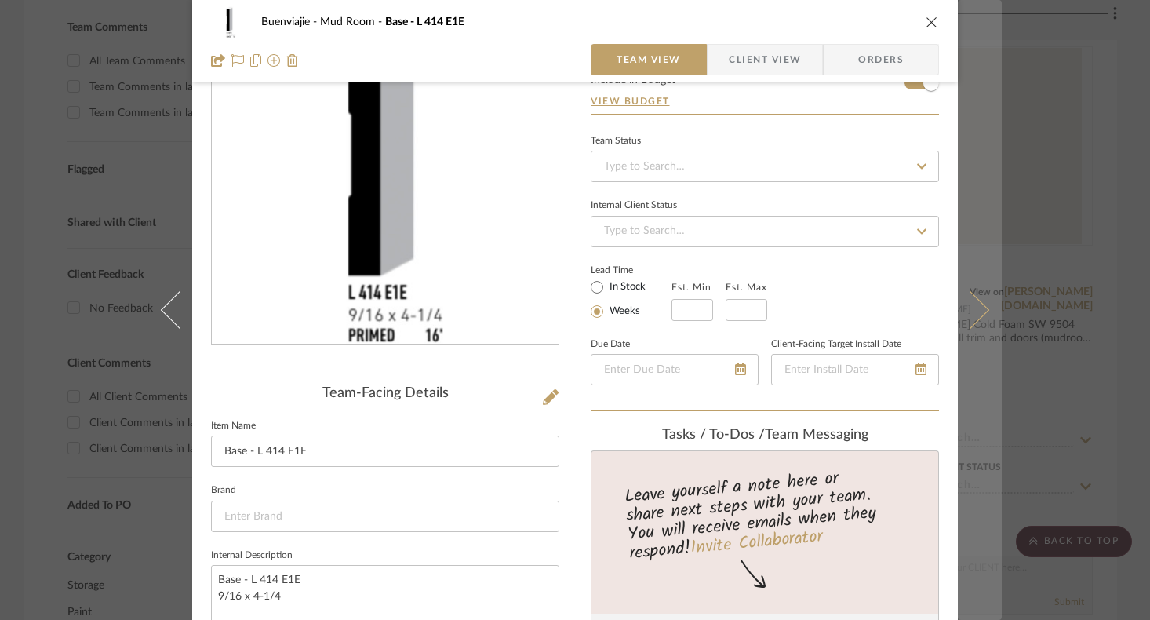
click at [978, 313] on icon at bounding box center [970, 310] width 38 height 38
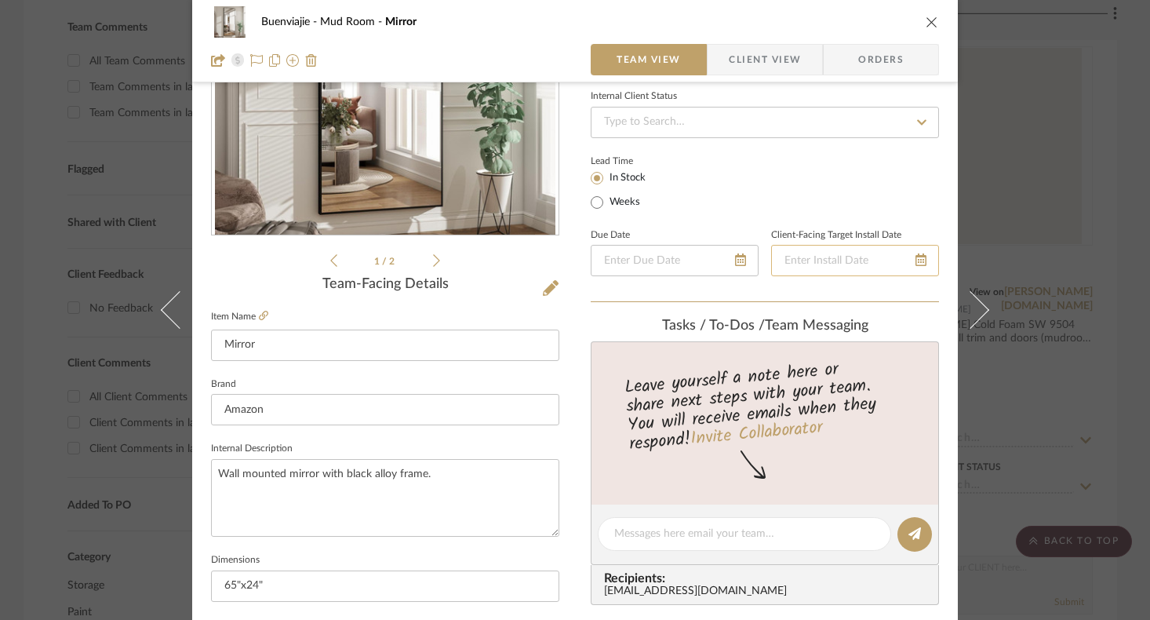
scroll to position [314, 0]
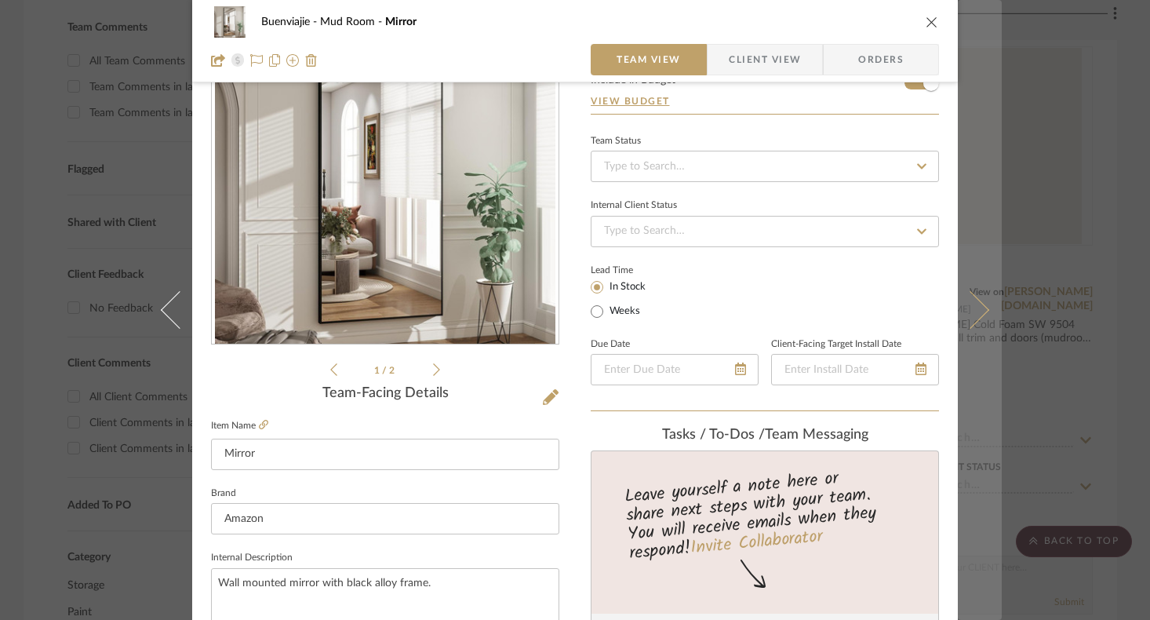
click at [971, 333] on button at bounding box center [979, 310] width 44 height 620
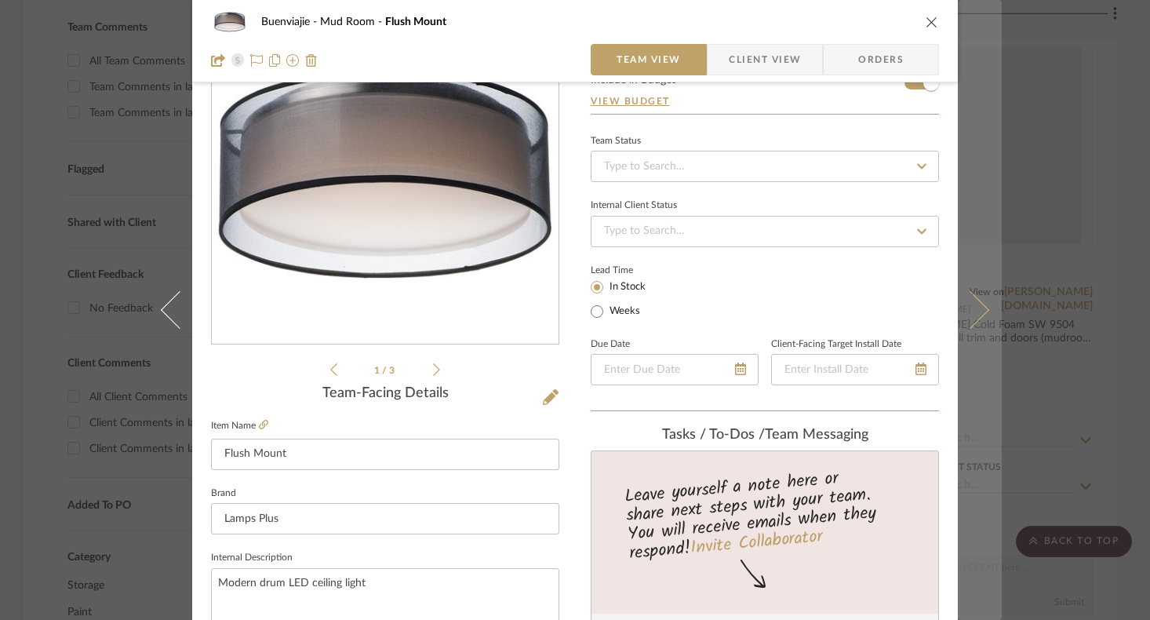
click at [980, 330] on button at bounding box center [979, 310] width 44 height 620
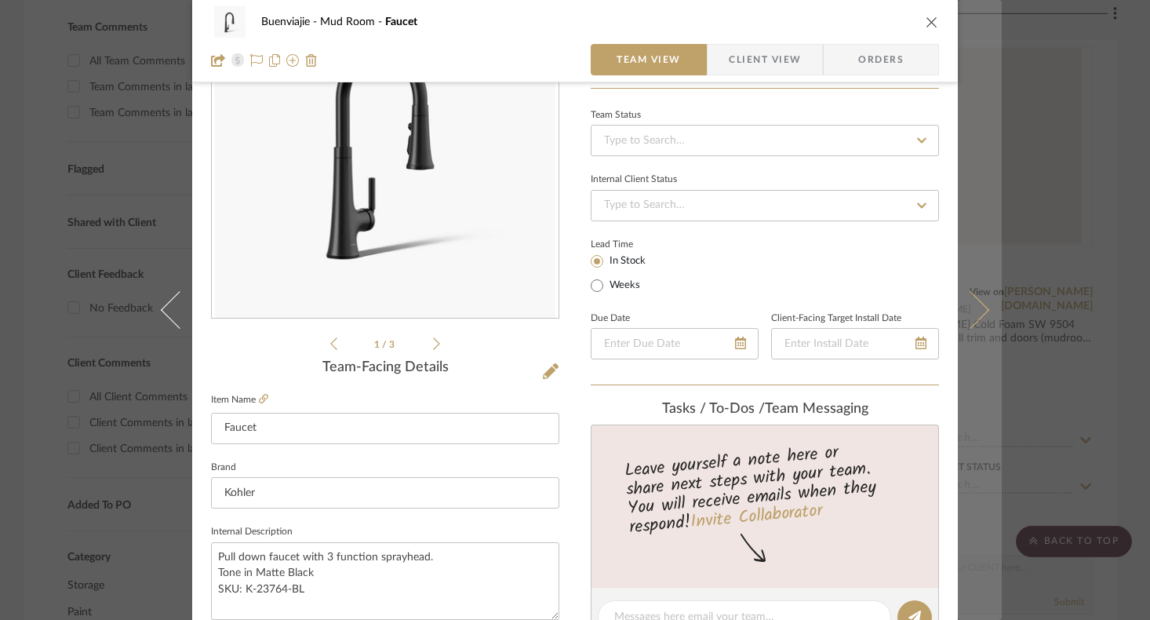
scroll to position [104, 0]
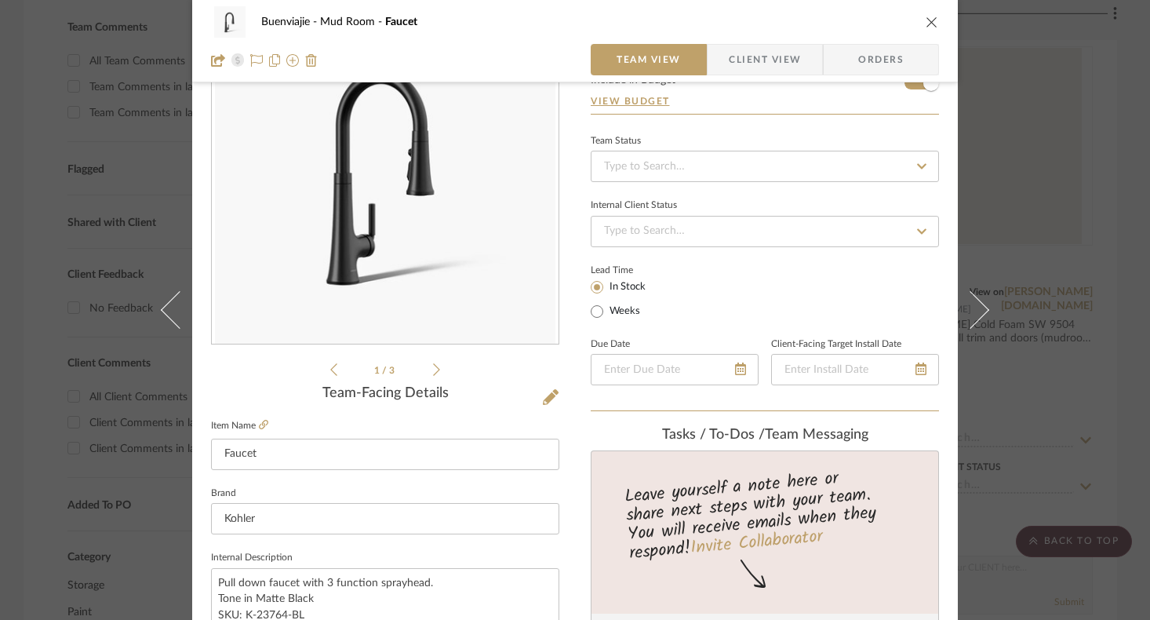
click at [972, 336] on button at bounding box center [979, 310] width 44 height 620
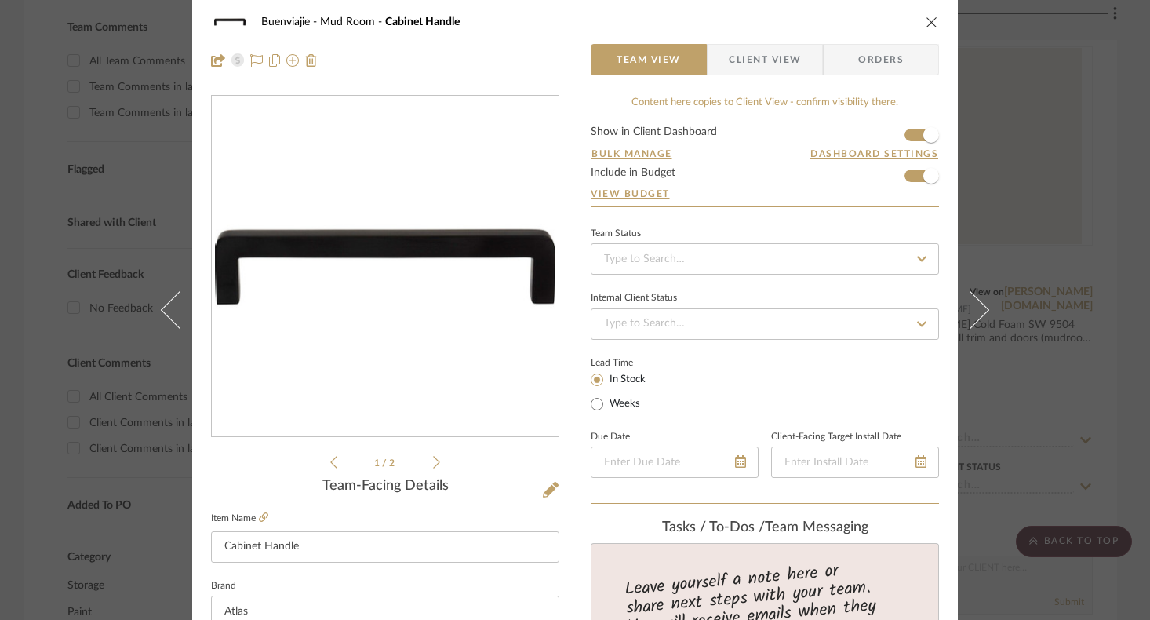
scroll to position [0, 0]
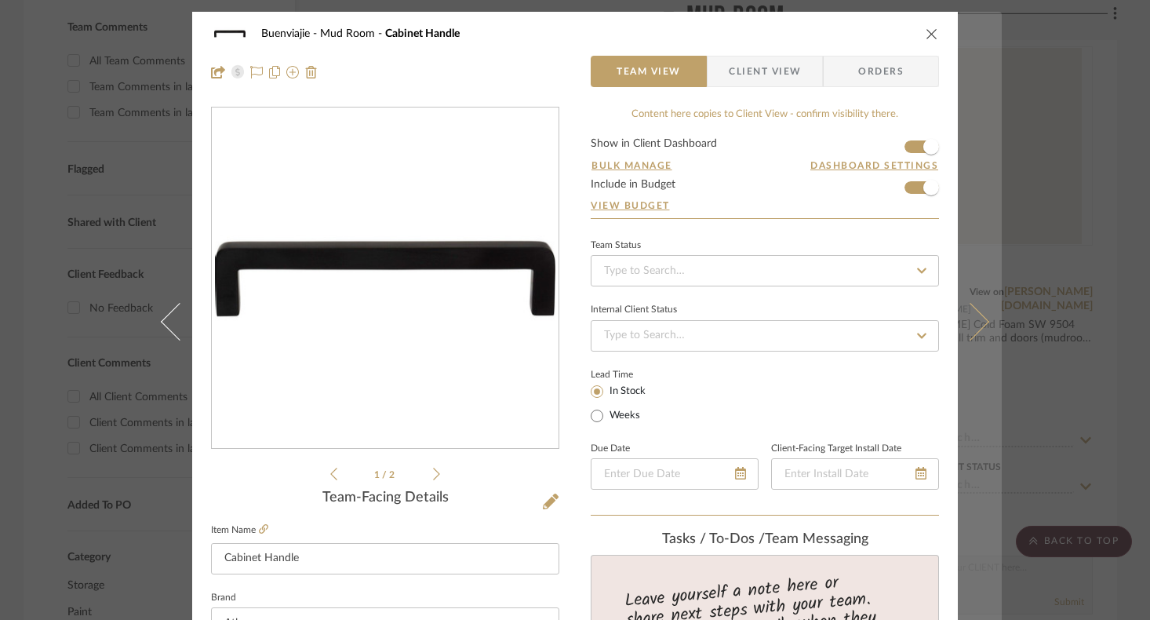
click at [961, 335] on icon at bounding box center [970, 322] width 38 height 38
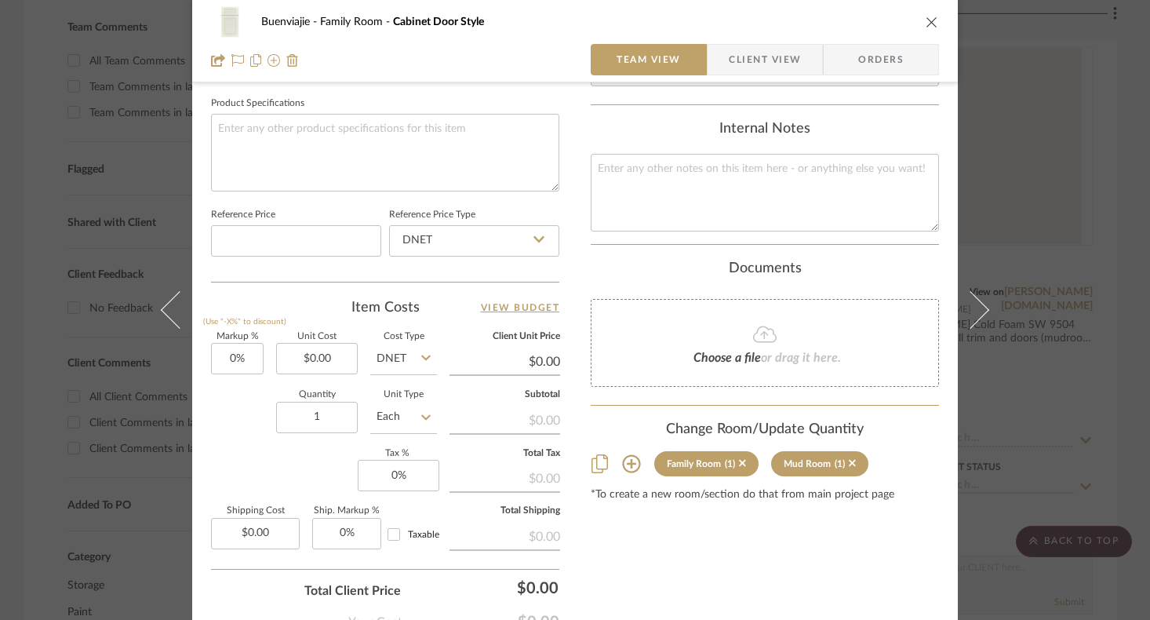
scroll to position [209, 0]
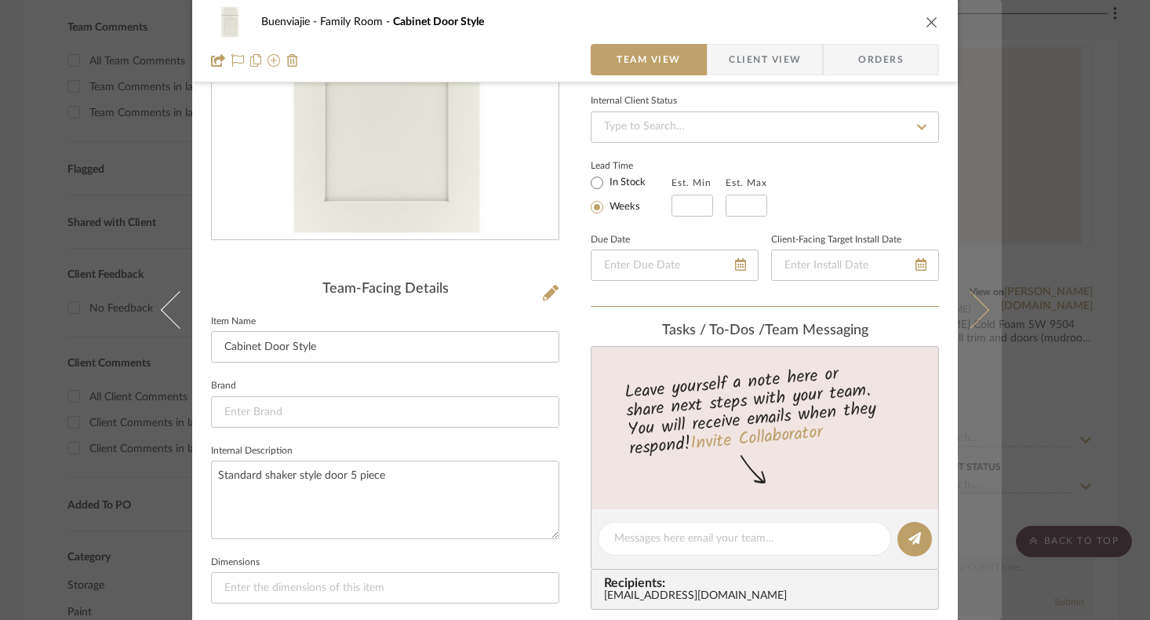
click at [978, 285] on button at bounding box center [979, 310] width 44 height 620
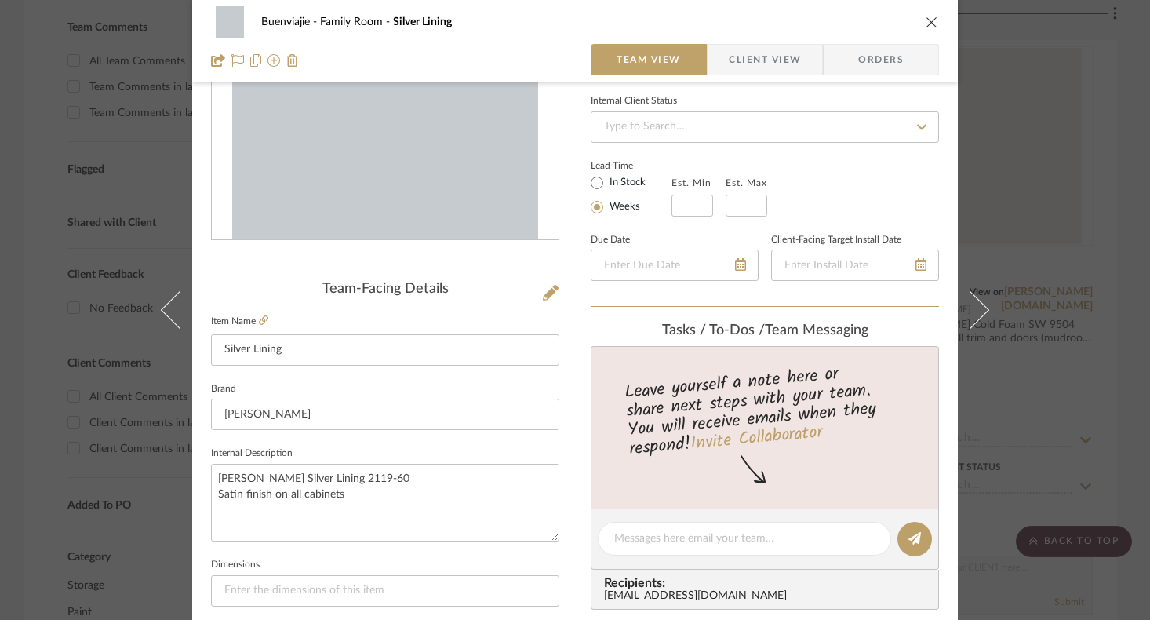
click at [978, 285] on button at bounding box center [979, 310] width 44 height 620
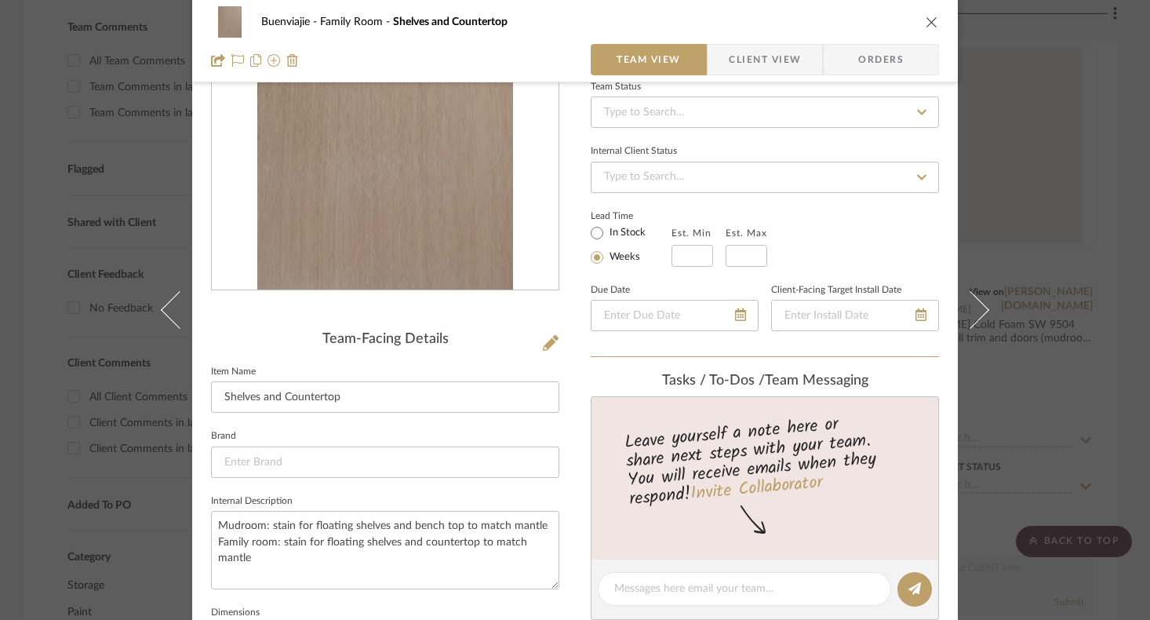
scroll to position [0, 0]
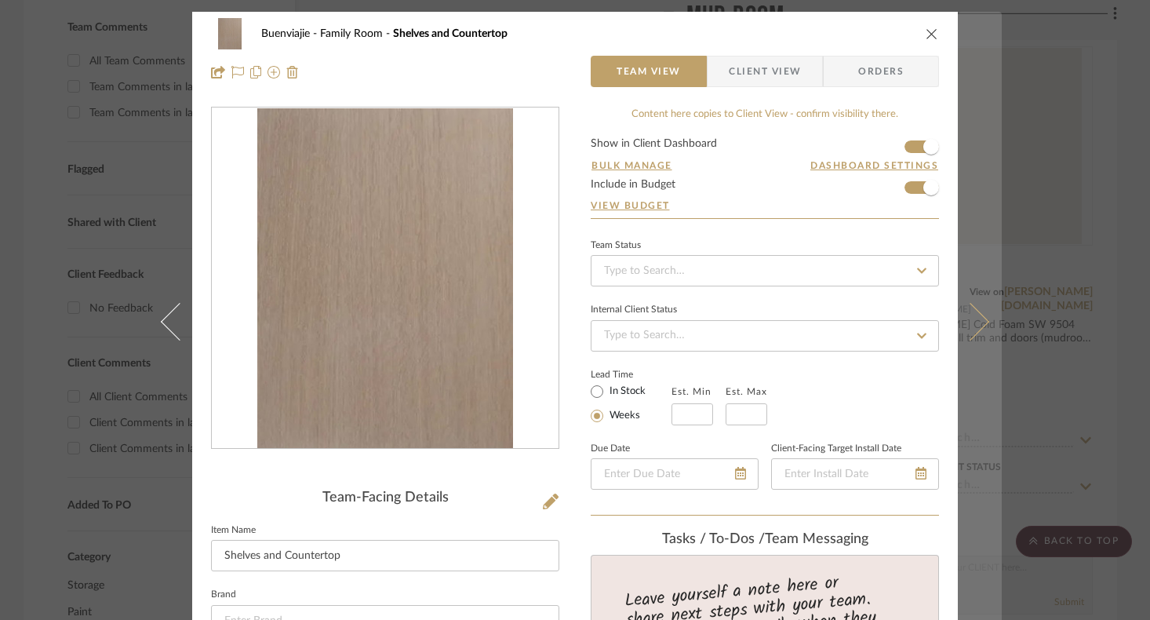
click at [966, 326] on icon at bounding box center [970, 322] width 38 height 38
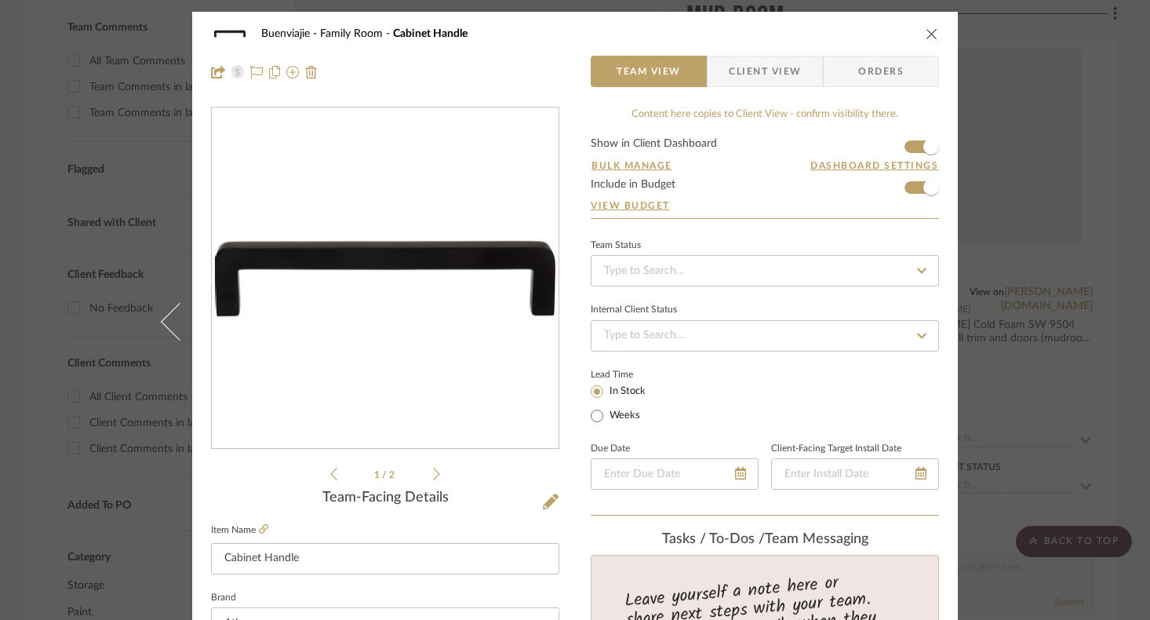
click at [932, 28] on icon "close" at bounding box center [931, 33] width 13 height 13
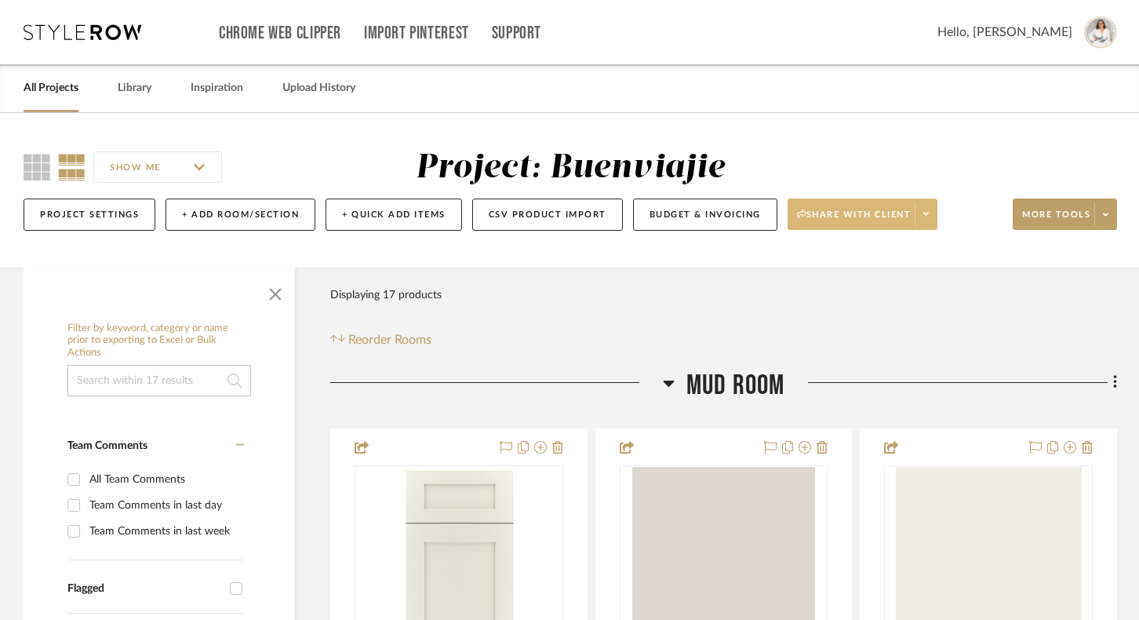
click at [927, 220] on span at bounding box center [925, 214] width 22 height 24
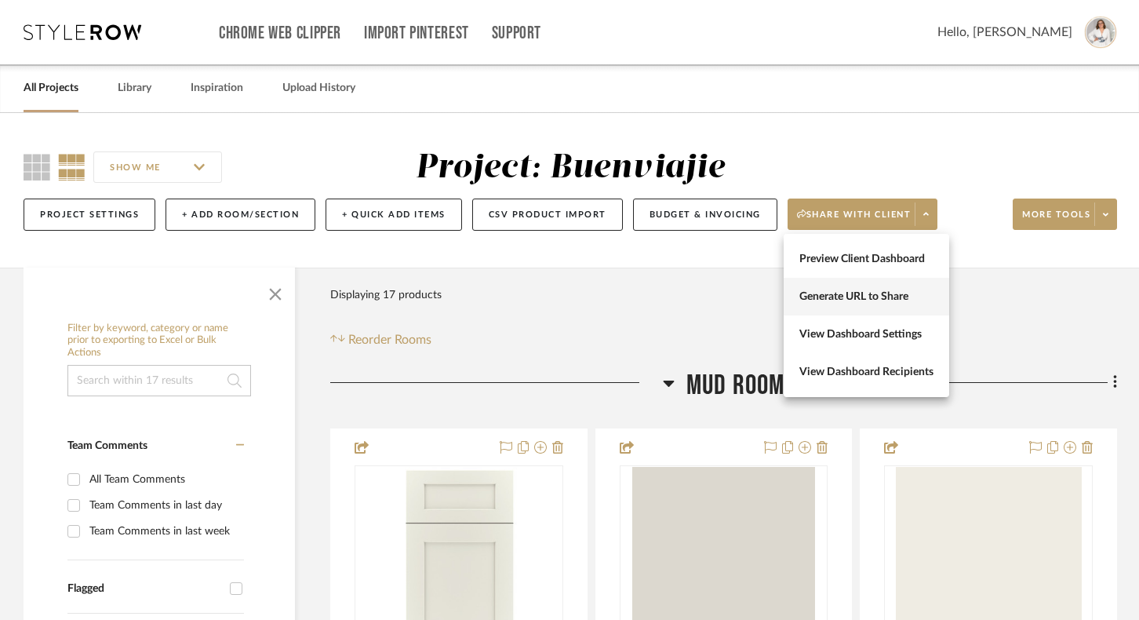
click at [875, 296] on span "Generate URL to Share" at bounding box center [866, 296] width 134 height 13
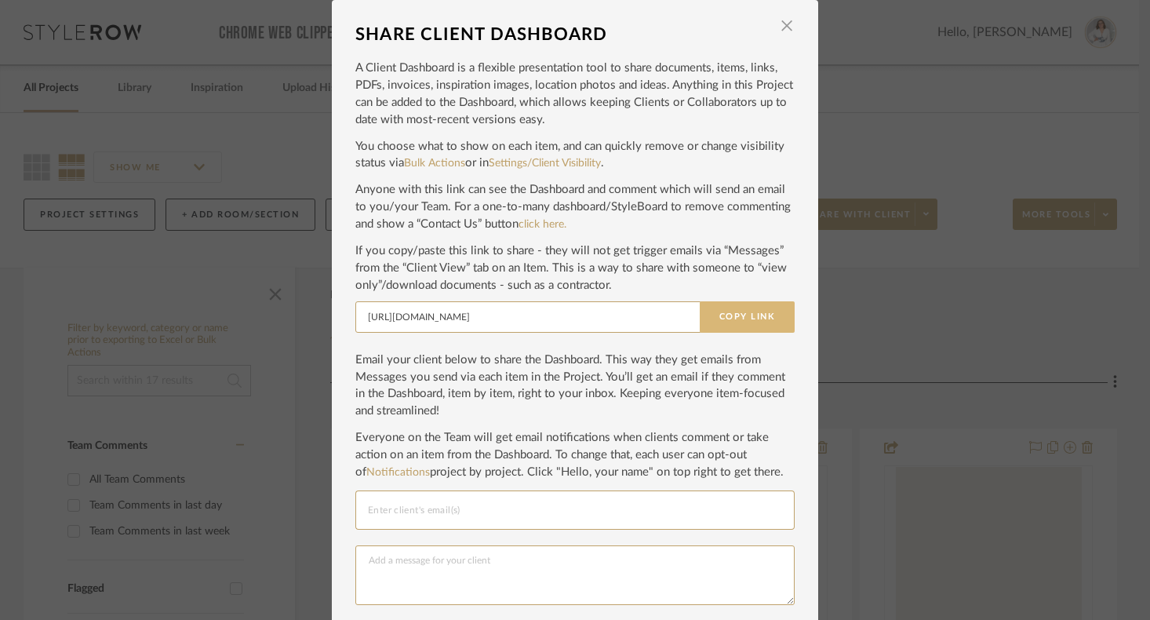
click at [761, 311] on button "Copy Link" at bounding box center [746, 316] width 95 height 31
